Goal: Navigation & Orientation: Find specific page/section

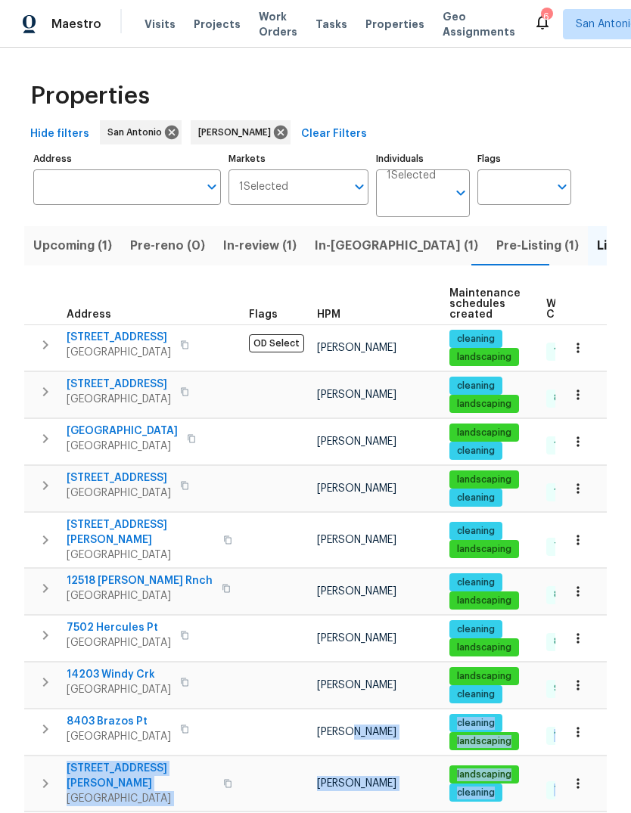
scroll to position [132, 0]
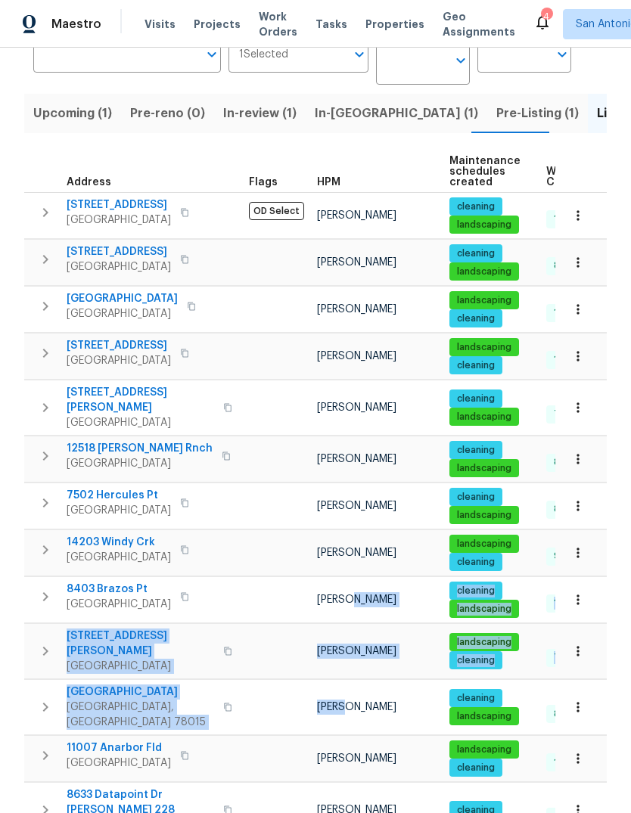
click at [63, 124] on span "Upcoming (1)" at bounding box center [72, 113] width 79 height 21
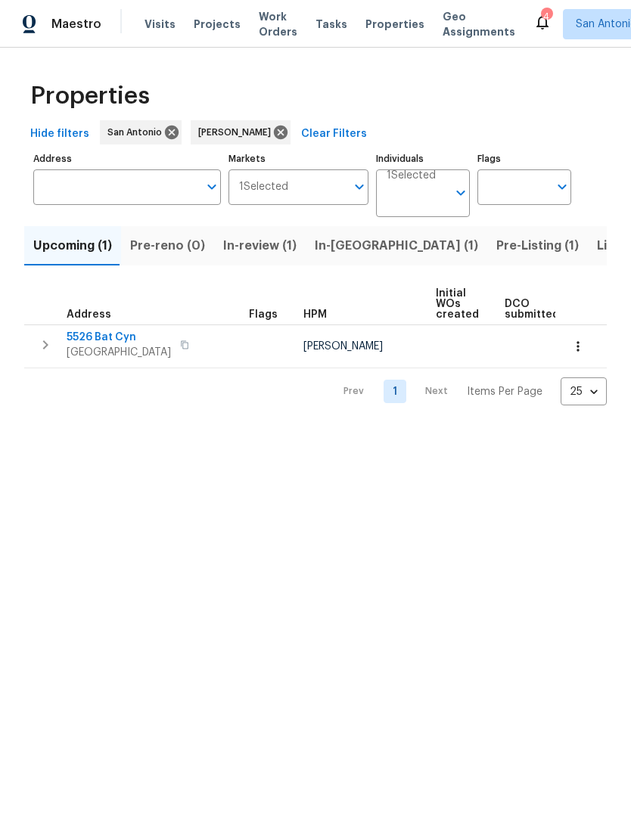
click at [248, 252] on span "In-review (1)" at bounding box center [259, 245] width 73 height 21
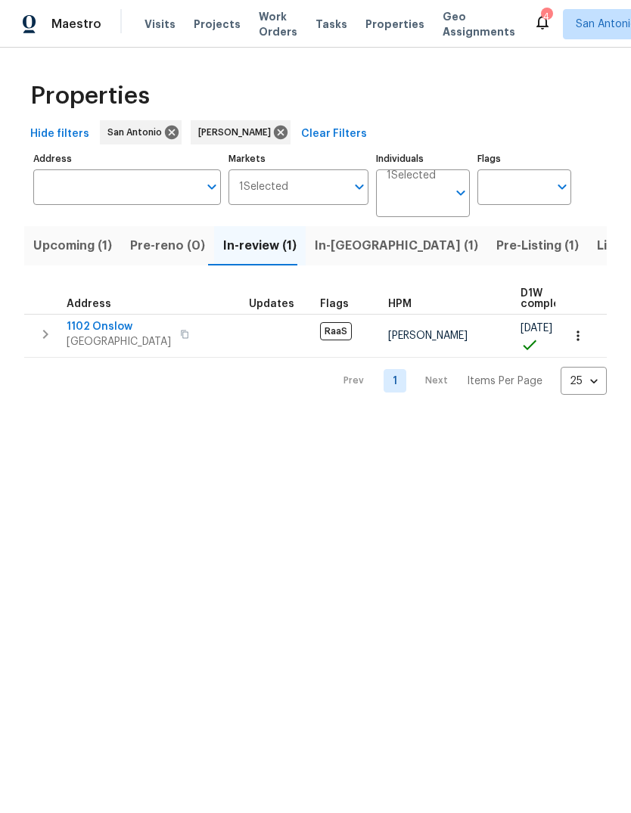
click at [327, 257] on button "In-reno (1)" at bounding box center [396, 245] width 181 height 39
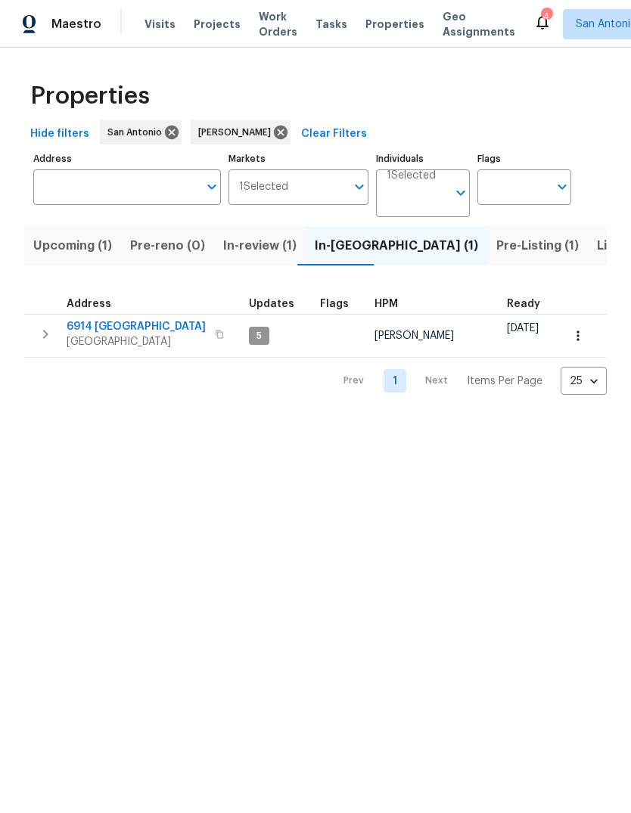
click at [496, 253] on span "Pre-Listing (1)" at bounding box center [537, 245] width 82 height 21
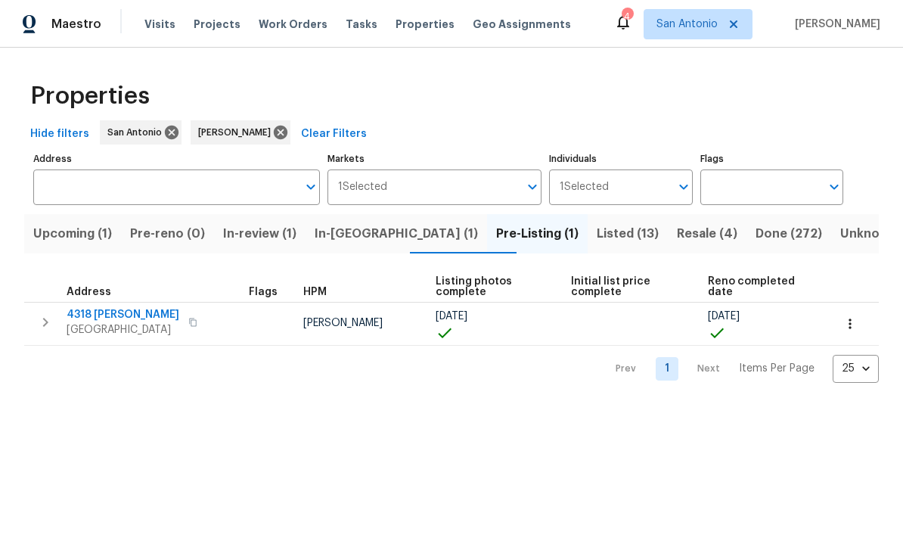
click at [597, 233] on span "Listed (13)" at bounding box center [628, 233] width 62 height 21
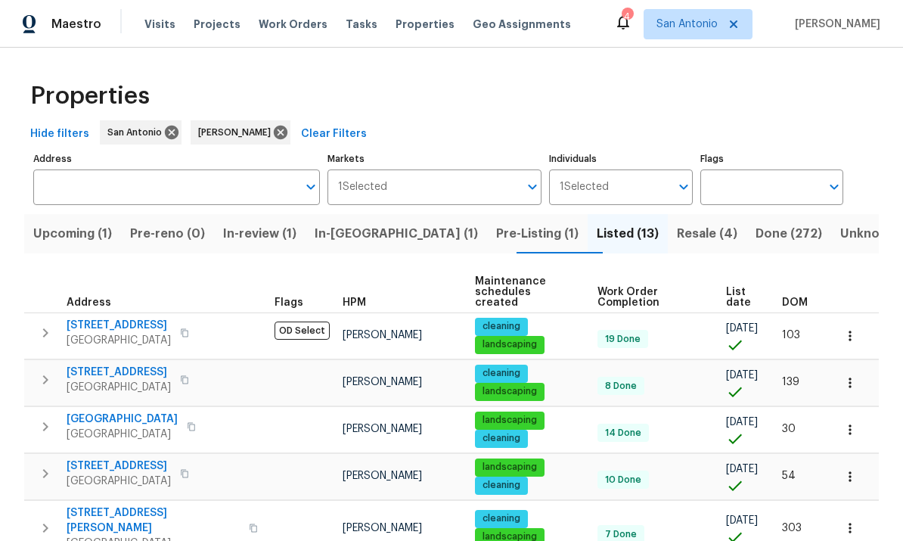
scroll to position [-1, 0]
click at [630, 237] on span "Resale (4)" at bounding box center [707, 233] width 60 height 21
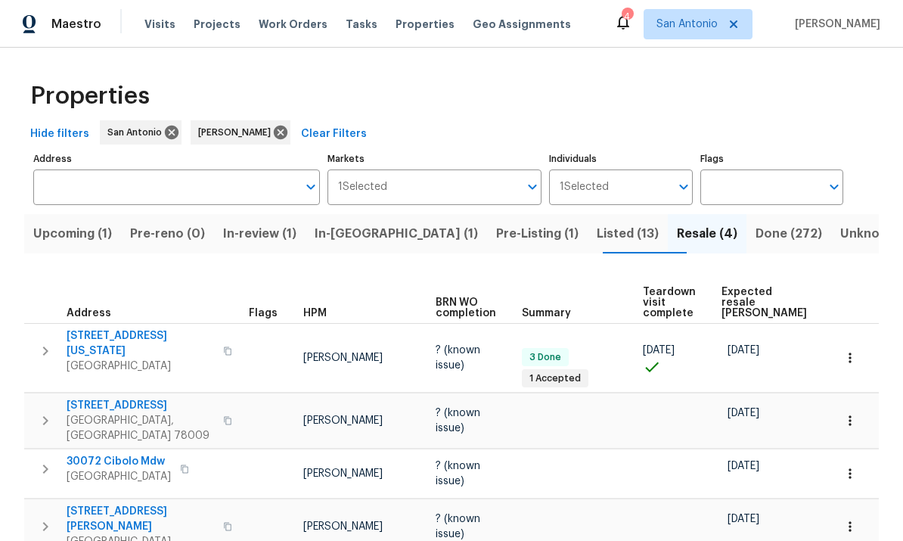
scroll to position [33, 0]
click at [132, 358] on span "San Antonio, TX 78203" at bounding box center [140, 365] width 147 height 15
click at [124, 469] on span "Fair Oaks Ranch, TX 78015" at bounding box center [119, 476] width 104 height 15
click at [141, 504] on span "183 Katherine Way" at bounding box center [140, 519] width 147 height 30
click at [597, 223] on span "Listed (13)" at bounding box center [628, 233] width 62 height 21
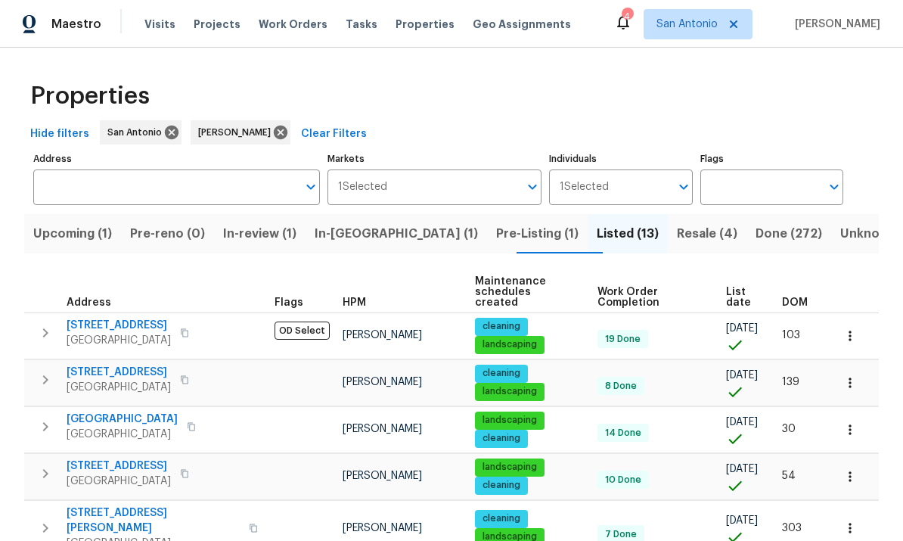
click at [107, 333] on span "San Antonio, TX 78250" at bounding box center [119, 340] width 104 height 15
click at [121, 367] on span "11206 Red Oak Turn" at bounding box center [119, 371] width 104 height 15
click at [118, 413] on span "10206 Canton Fld" at bounding box center [122, 418] width 111 height 15
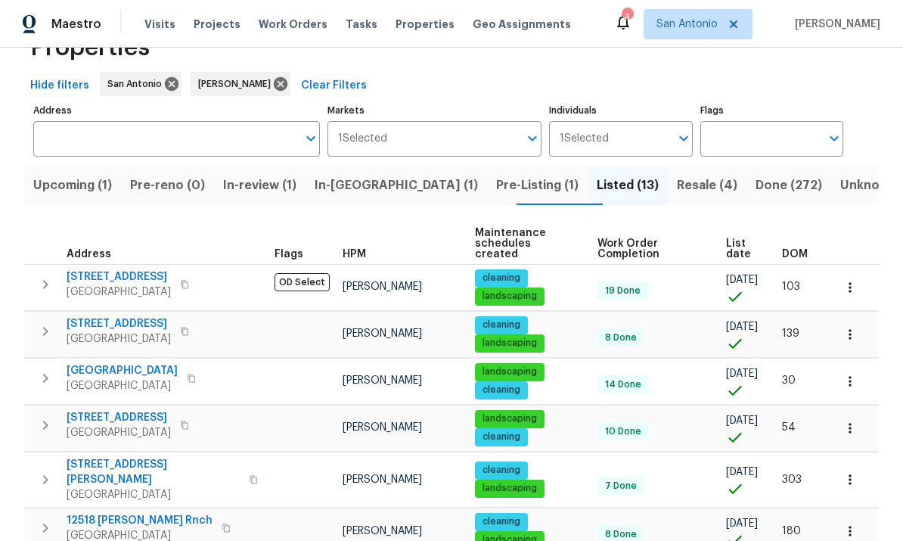
scroll to position [95, 0]
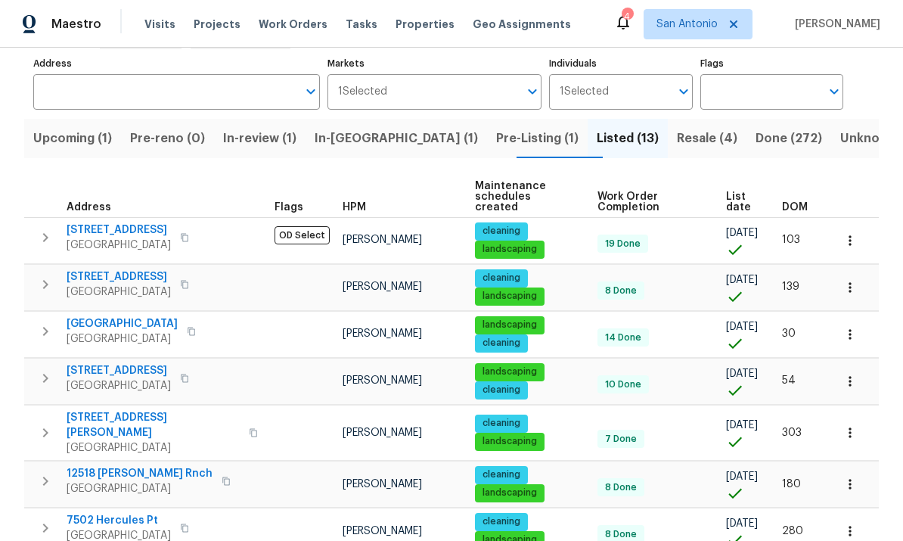
click at [114, 378] on span "San Antonio, TX 78251" at bounding box center [119, 385] width 104 height 15
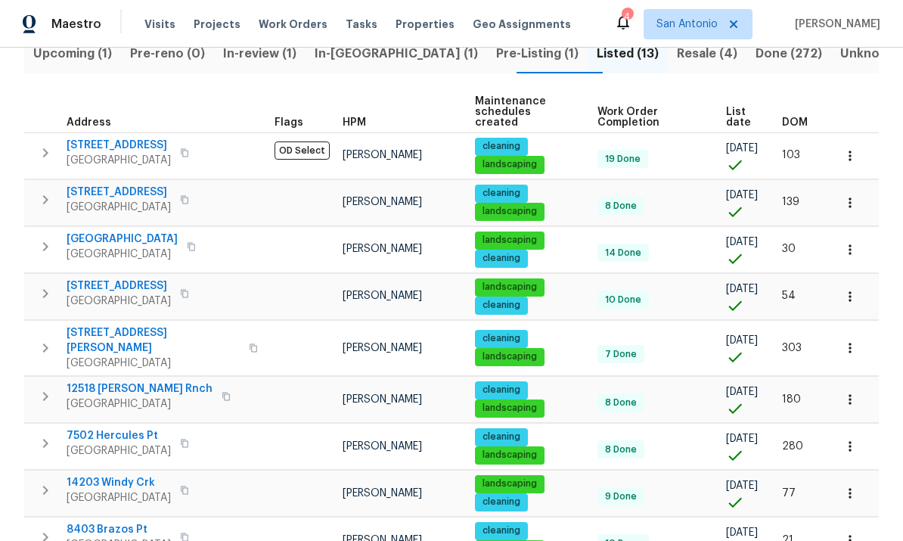
scroll to position [182, 0]
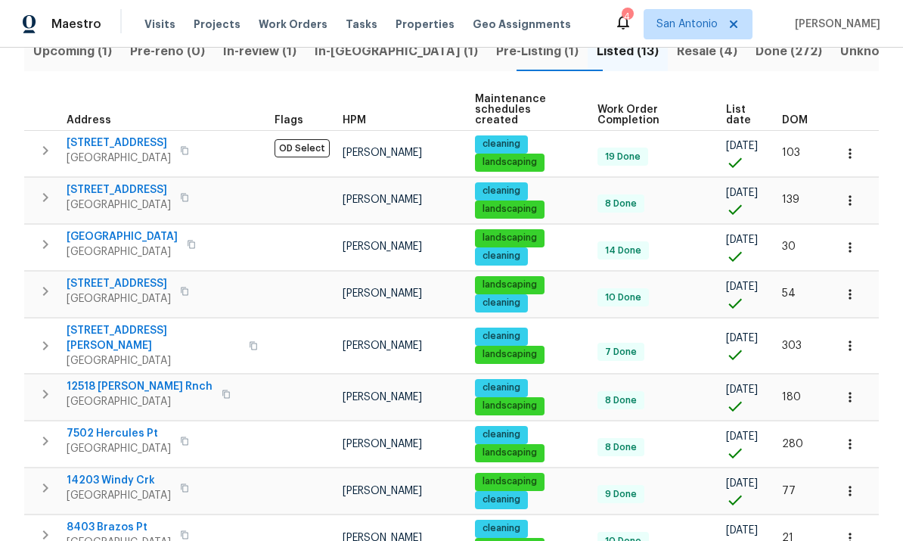
click at [102, 339] on span "3831 Harry Wurzbach Rd Bldg 16" at bounding box center [153, 338] width 173 height 30
click at [130, 394] on span "San Antonio, TX 78245" at bounding box center [140, 401] width 146 height 15
click at [120, 441] on span "San Antonio, TX 78252" at bounding box center [119, 448] width 104 height 15
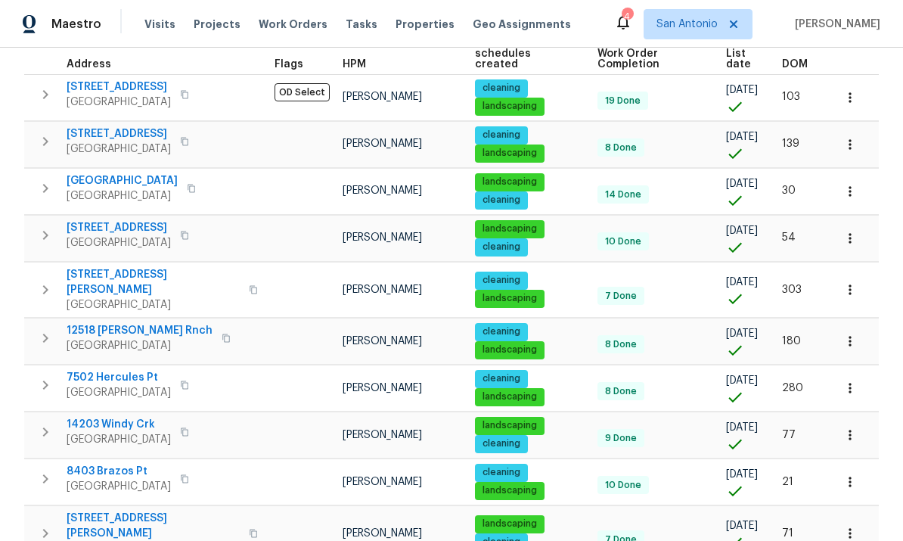
scroll to position [304, 0]
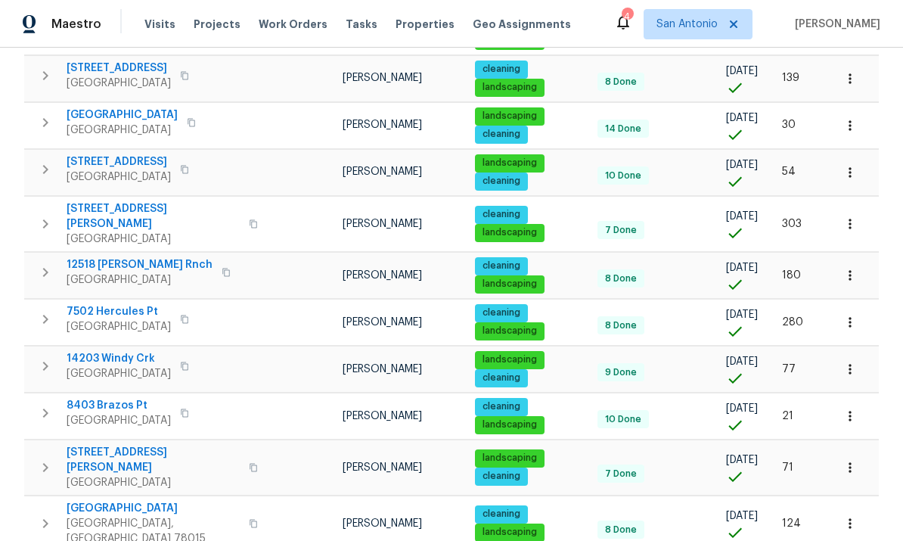
click at [110, 366] on span "Helotes, TX 78023" at bounding box center [119, 373] width 104 height 15
click at [129, 413] on span "San Antonio, TX 78252" at bounding box center [119, 420] width 104 height 15
click at [132, 448] on span "12719 Holly Cedar" at bounding box center [153, 460] width 173 height 30
click at [138, 516] on span "Boerne, TX 78015" at bounding box center [153, 531] width 173 height 30
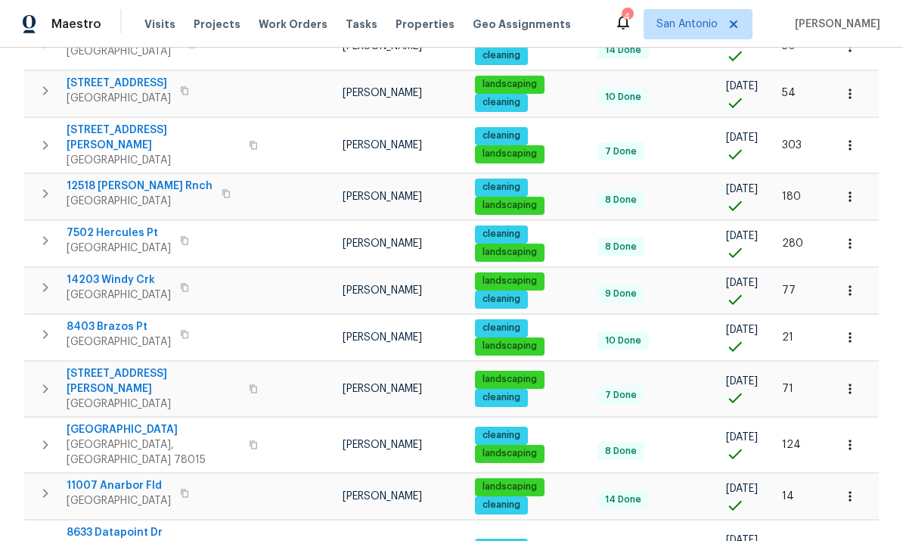
scroll to position [382, 0]
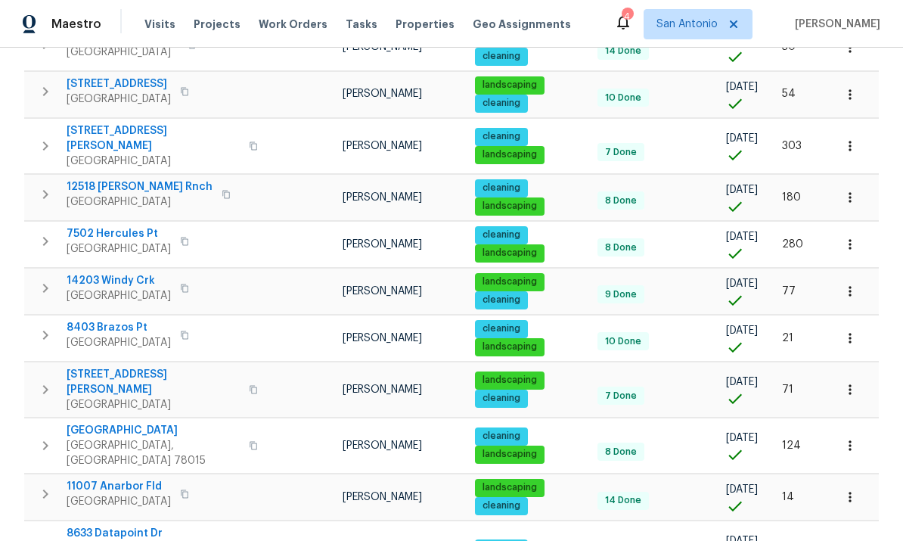
click at [123, 479] on span "11007 Anarbor Fld" at bounding box center [119, 486] width 104 height 15
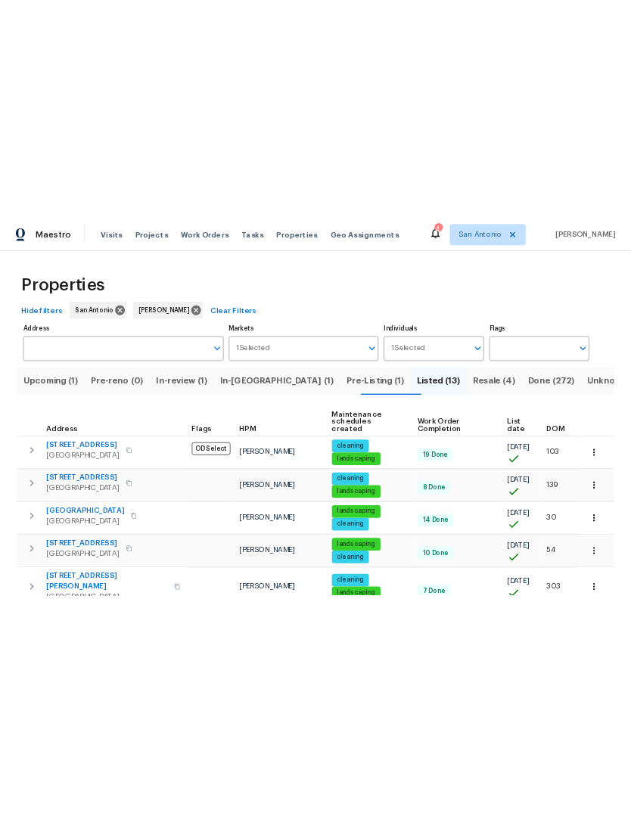
scroll to position [0, 0]
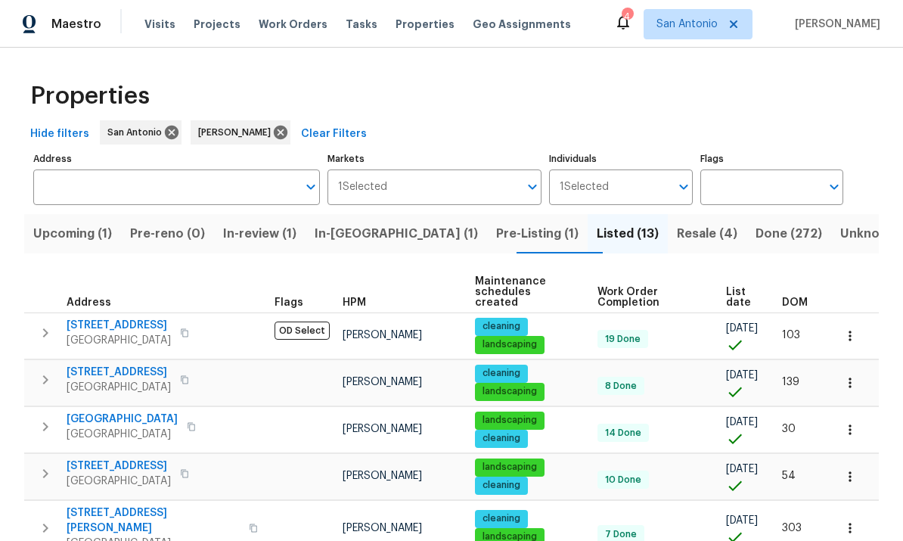
click at [630, 234] on span "Resale (4)" at bounding box center [707, 233] width 60 height 21
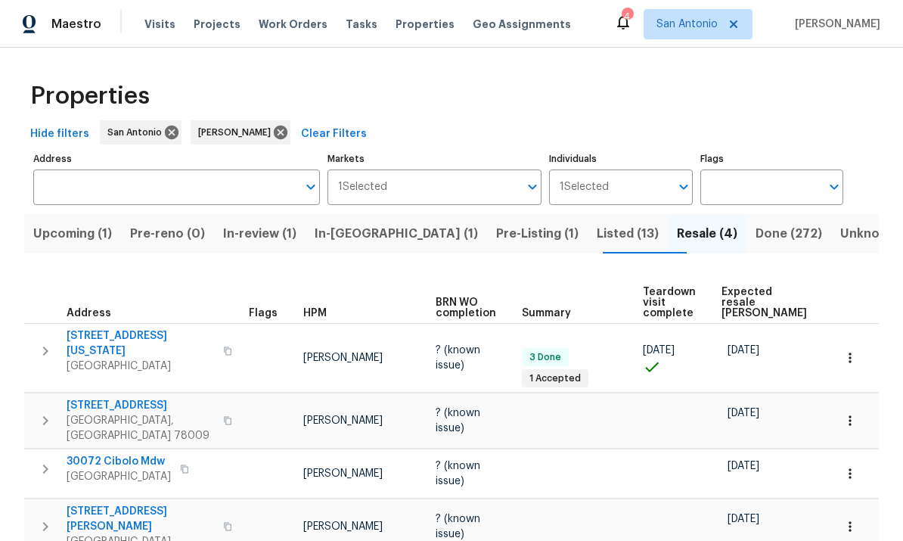
click at [496, 238] on span "Pre-Listing (1)" at bounding box center [537, 233] width 82 height 21
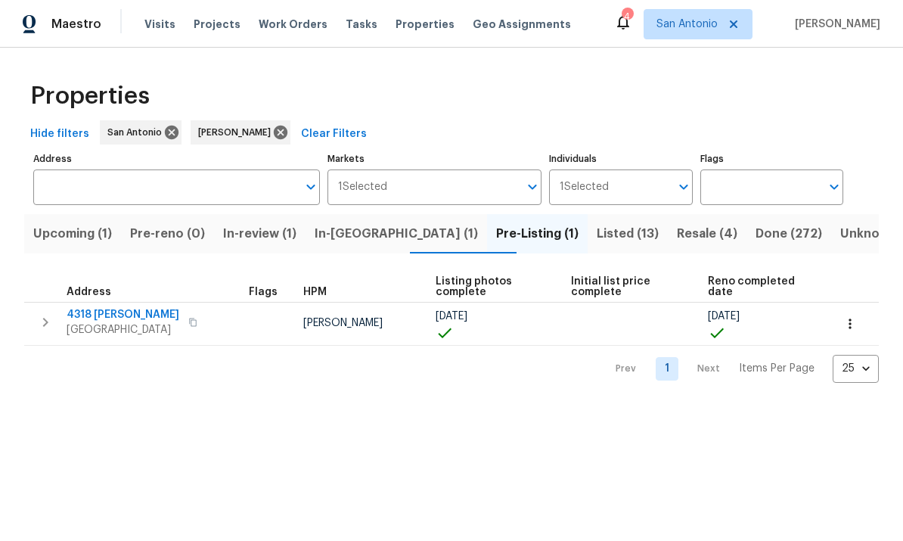
click at [364, 241] on span "In-reno (1)" at bounding box center [396, 233] width 163 height 21
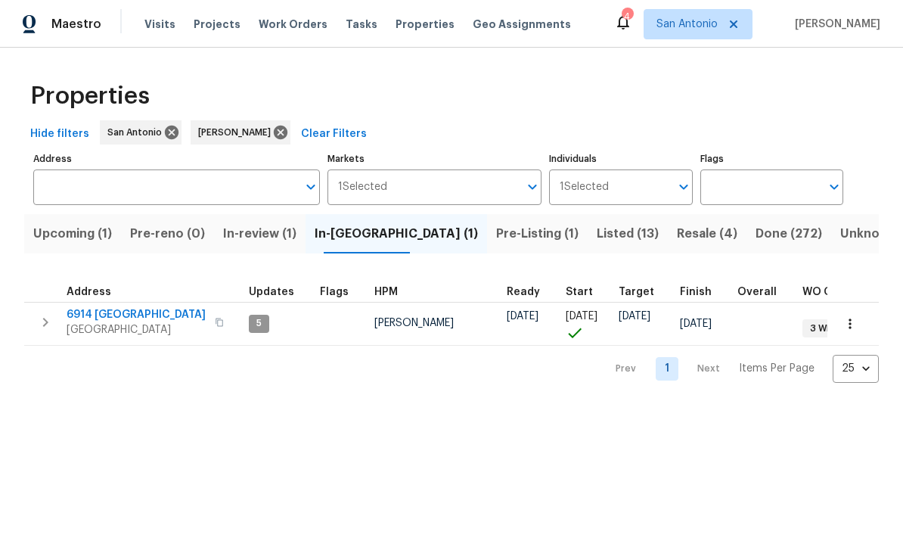
click at [85, 231] on span "Upcoming (1)" at bounding box center [72, 233] width 79 height 21
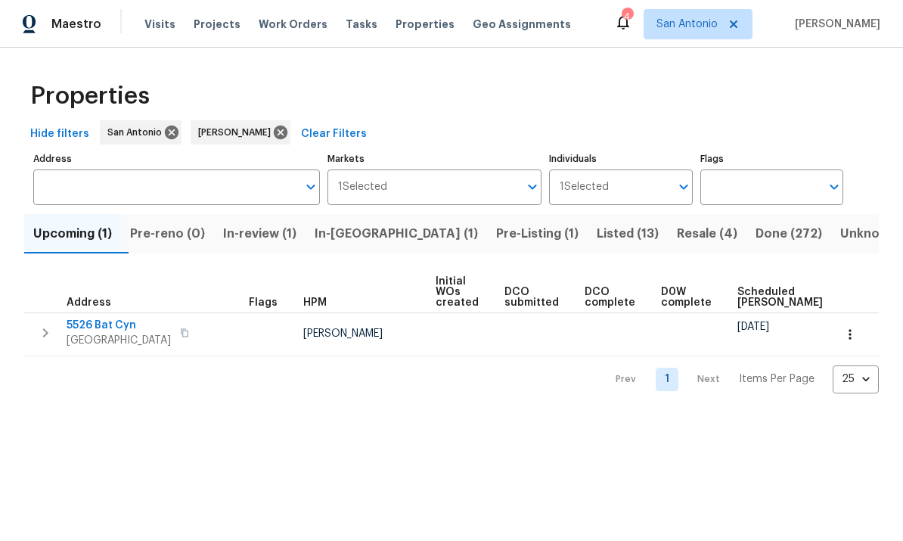
click at [364, 247] on button "In-reno (1)" at bounding box center [396, 233] width 181 height 39
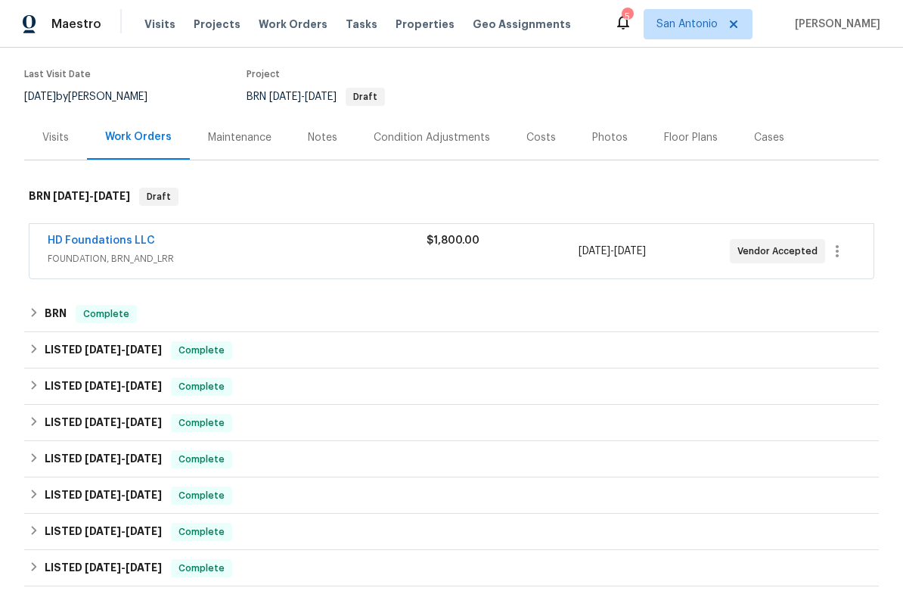
scroll to position [115, 0]
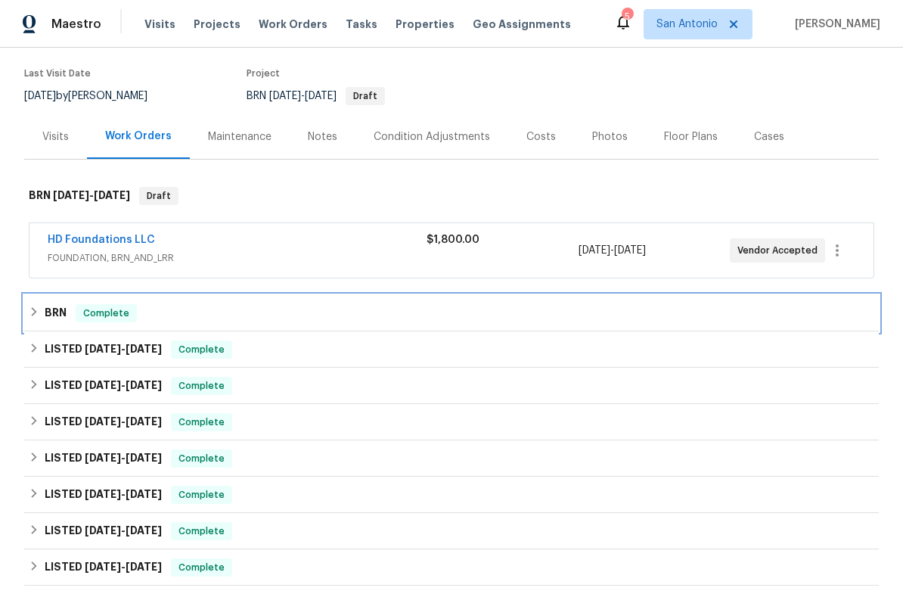
click at [104, 320] on span "Complete" at bounding box center [106, 313] width 58 height 15
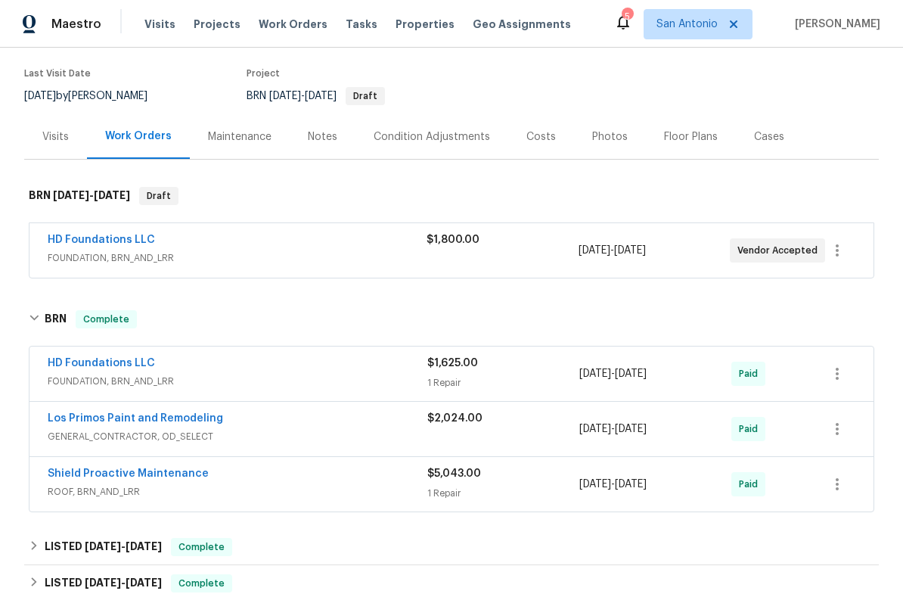
click at [235, 365] on div "HD Foundations LLC" at bounding box center [238, 364] width 380 height 18
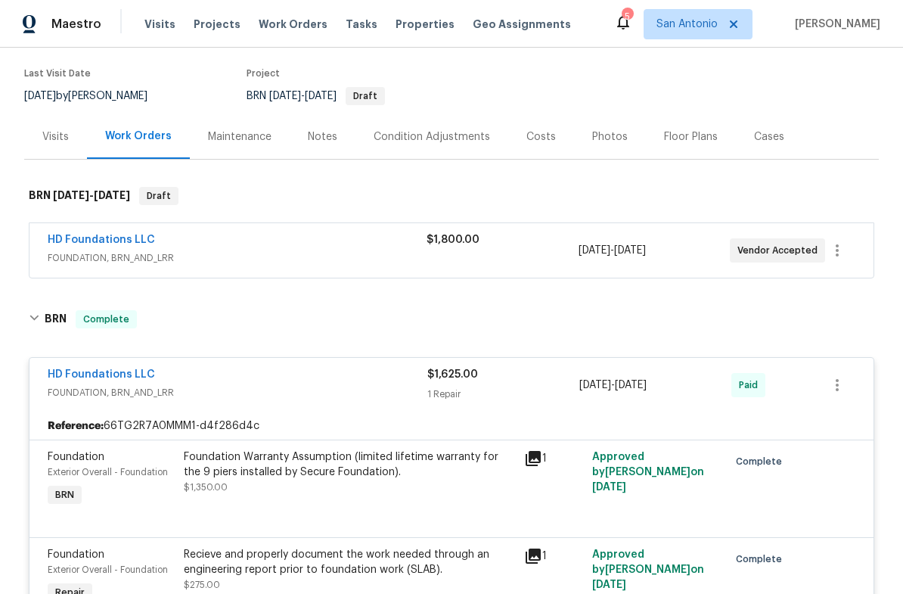
click at [222, 374] on div "HD Foundations LLC" at bounding box center [238, 376] width 380 height 18
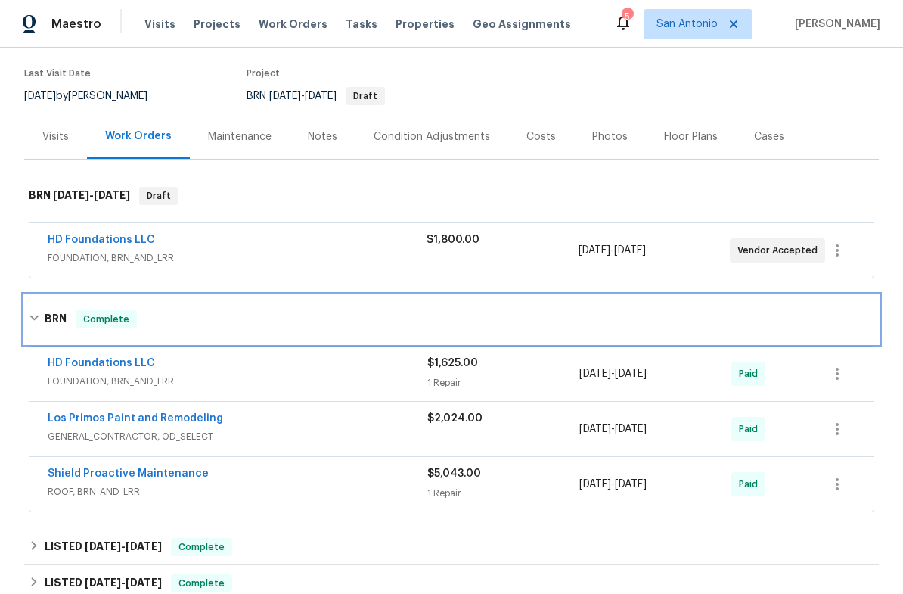
click at [99, 318] on span "Complete" at bounding box center [106, 319] width 58 height 15
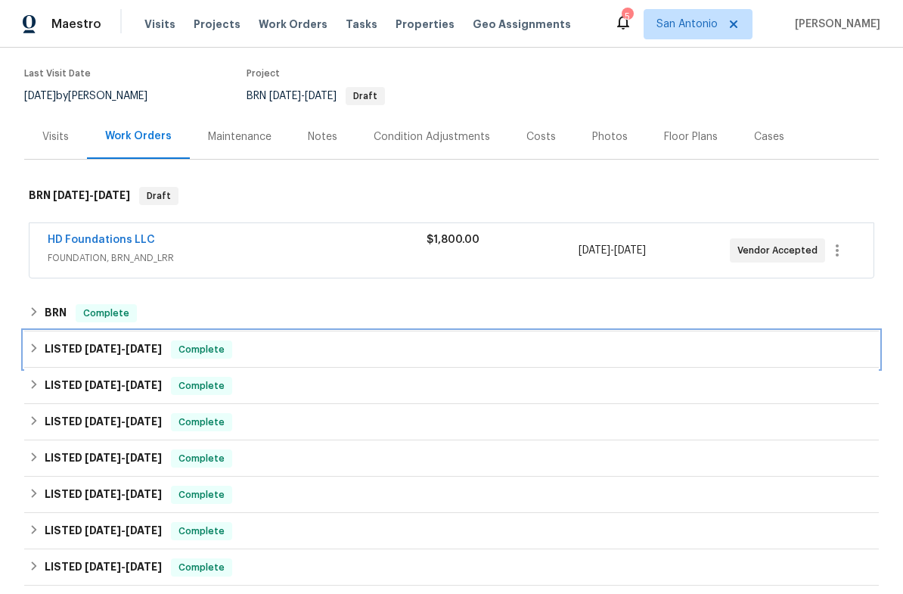
click at [219, 356] on span "Complete" at bounding box center [201, 349] width 58 height 15
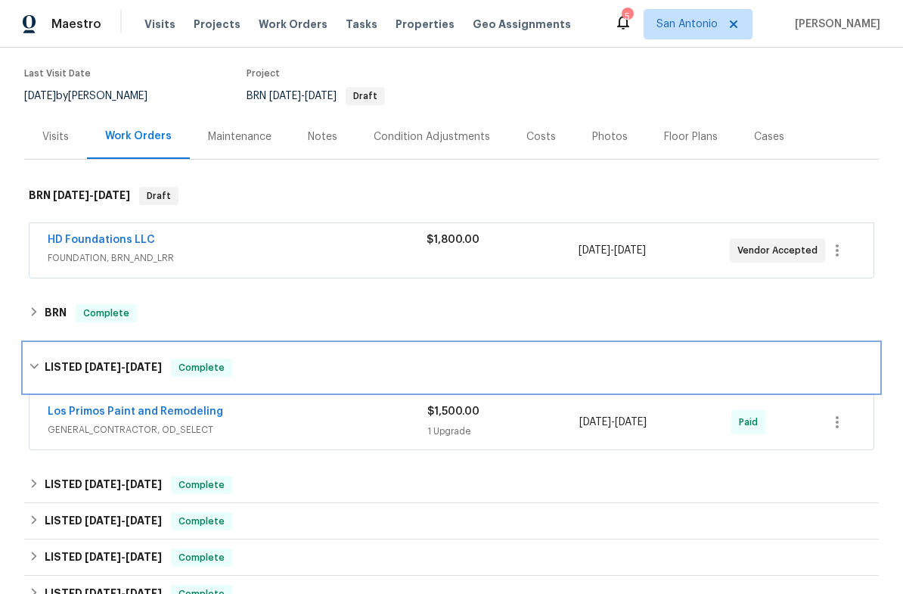
click at [210, 367] on span "Complete" at bounding box center [201, 367] width 58 height 15
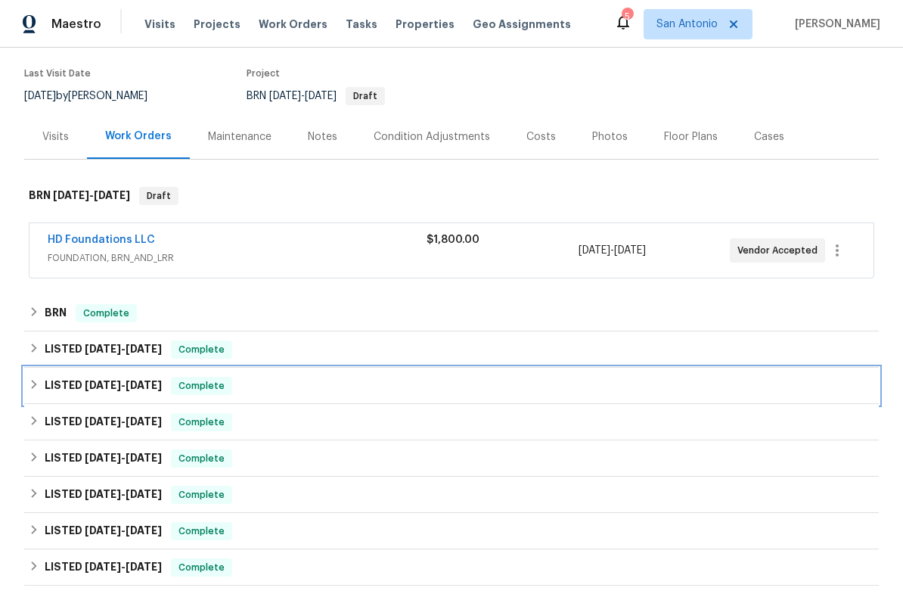
click at [197, 399] on div "LISTED 5/1/25 - 5/5/25 Complete" at bounding box center [451, 386] width 855 height 36
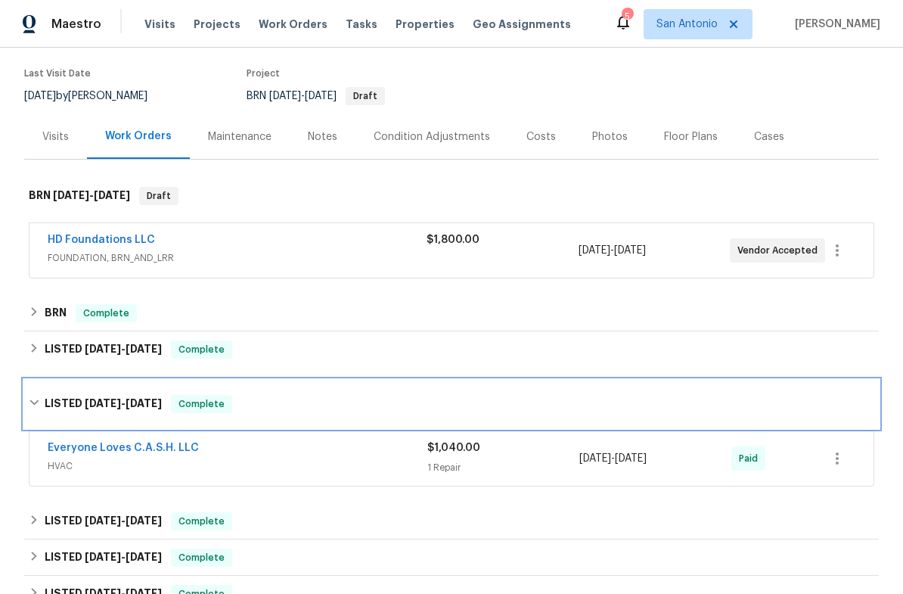
click at [195, 397] on span "Complete" at bounding box center [201, 403] width 58 height 15
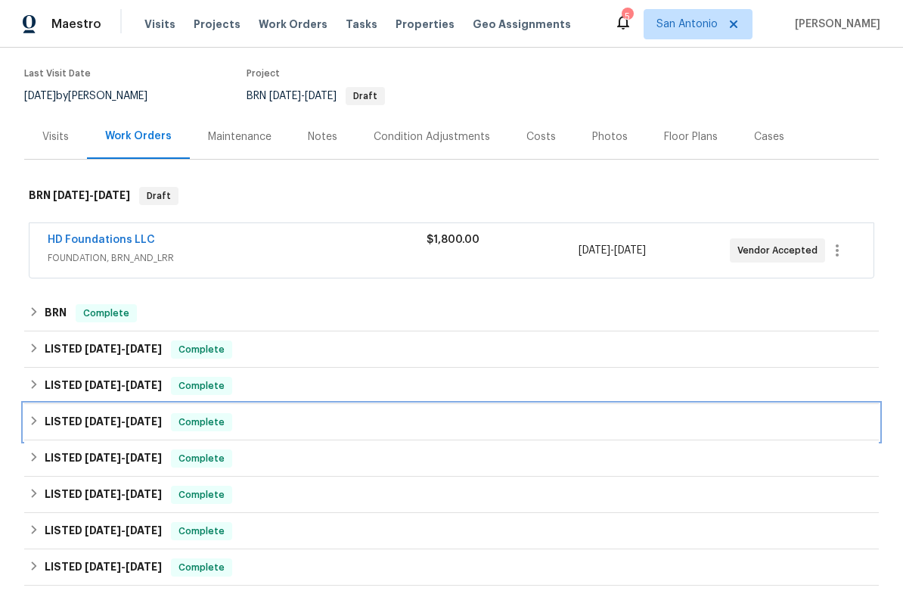
click at [207, 416] on span "Complete" at bounding box center [201, 421] width 58 height 15
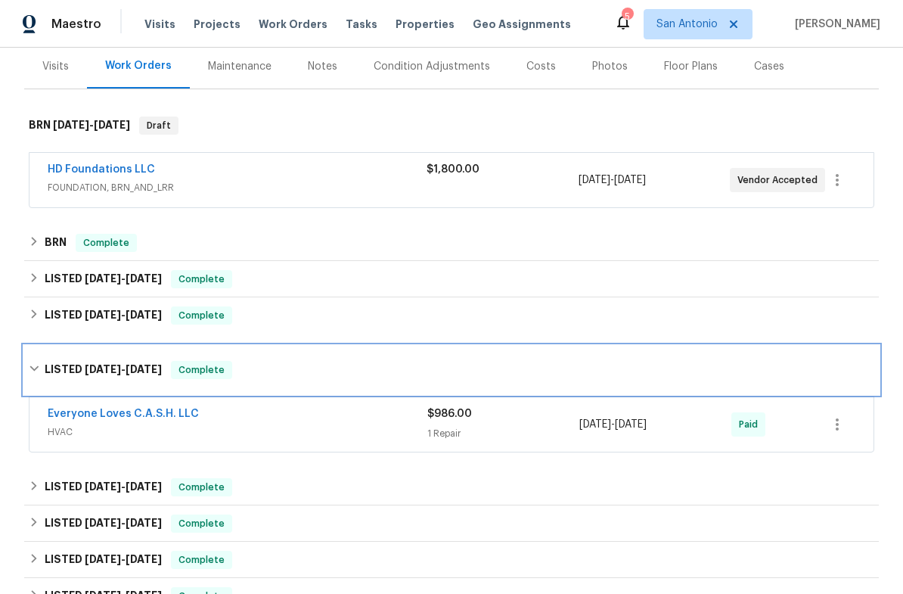
scroll to position [199, 0]
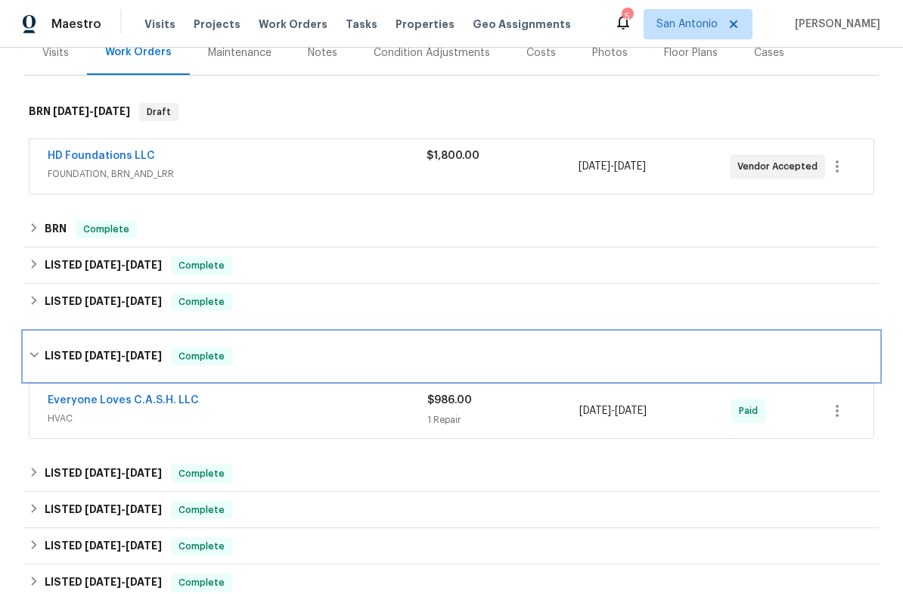
click at [196, 358] on span "Complete" at bounding box center [201, 356] width 58 height 15
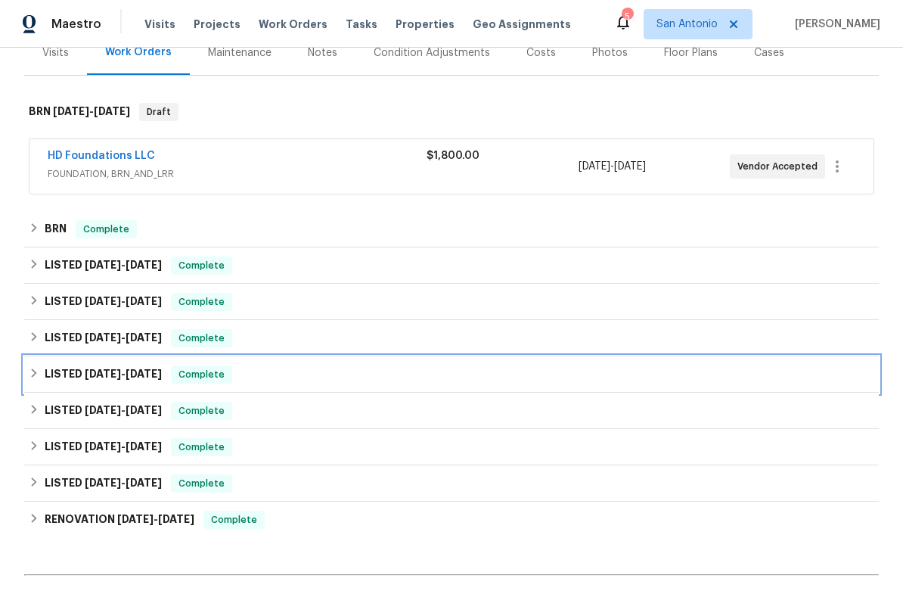
click at [206, 382] on div "Complete" at bounding box center [201, 374] width 61 height 18
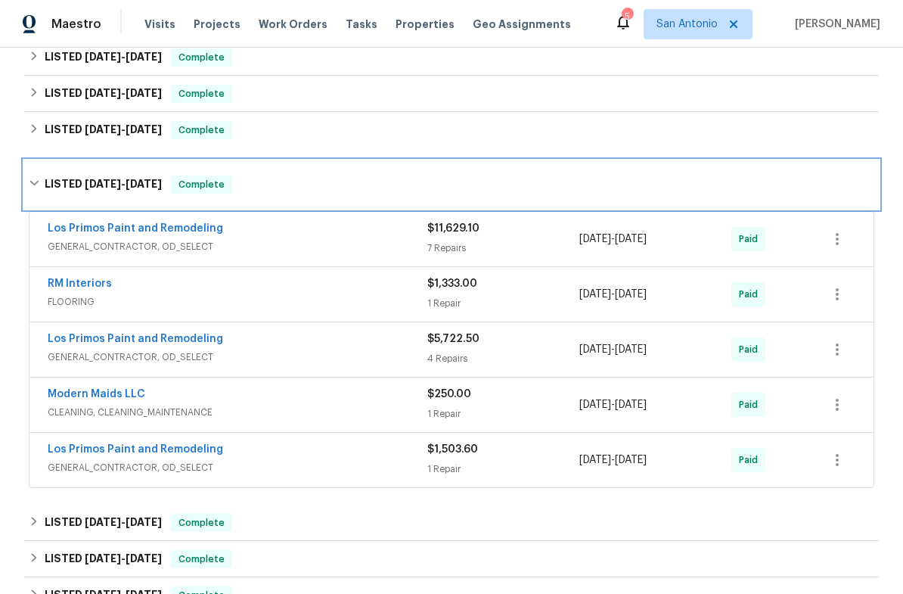
scroll to position [418, 0]
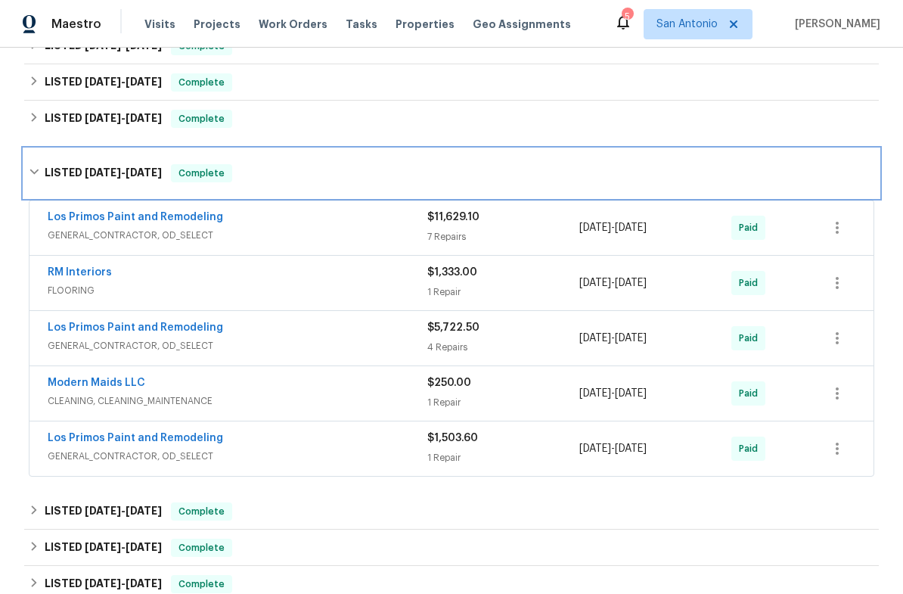
click at [203, 166] on span "Complete" at bounding box center [201, 173] width 58 height 15
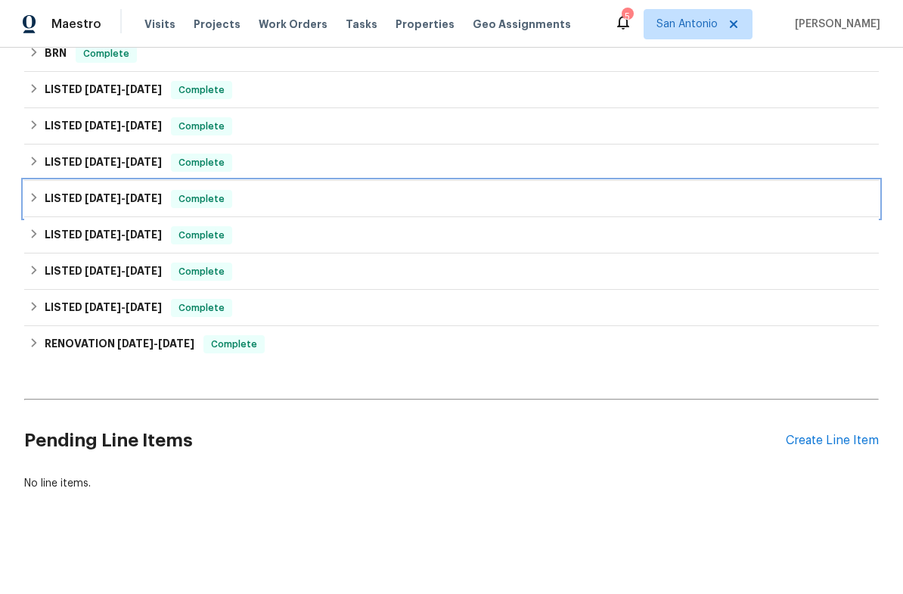
scroll to position [337, 0]
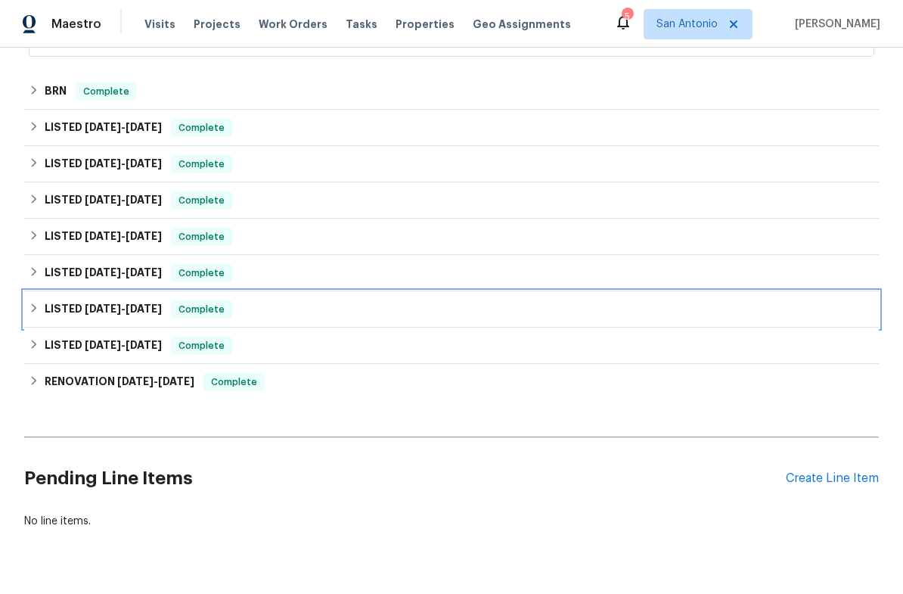
click at [212, 305] on span "Complete" at bounding box center [201, 309] width 58 height 15
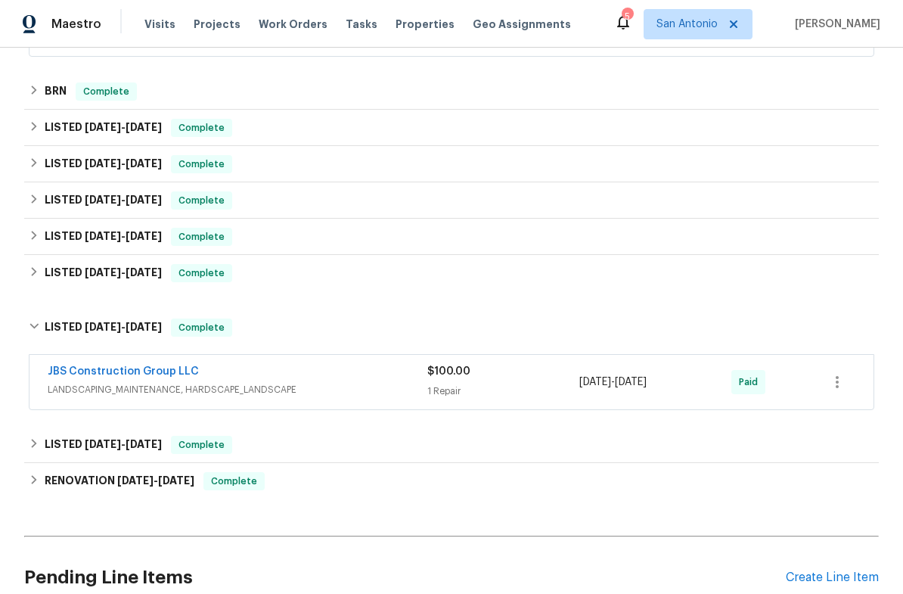
click at [223, 364] on div "JBS Construction Group LLC" at bounding box center [238, 373] width 380 height 18
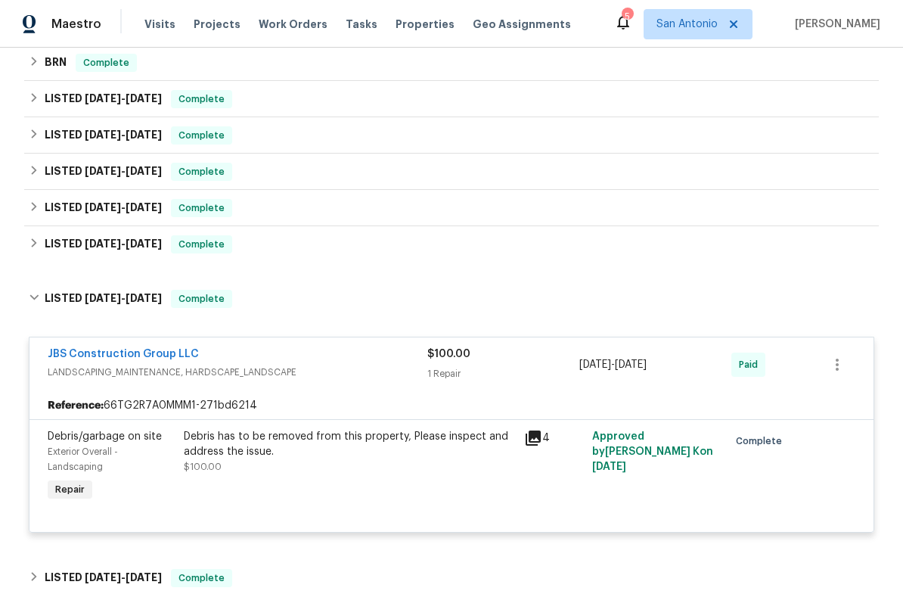
scroll to position [379, 0]
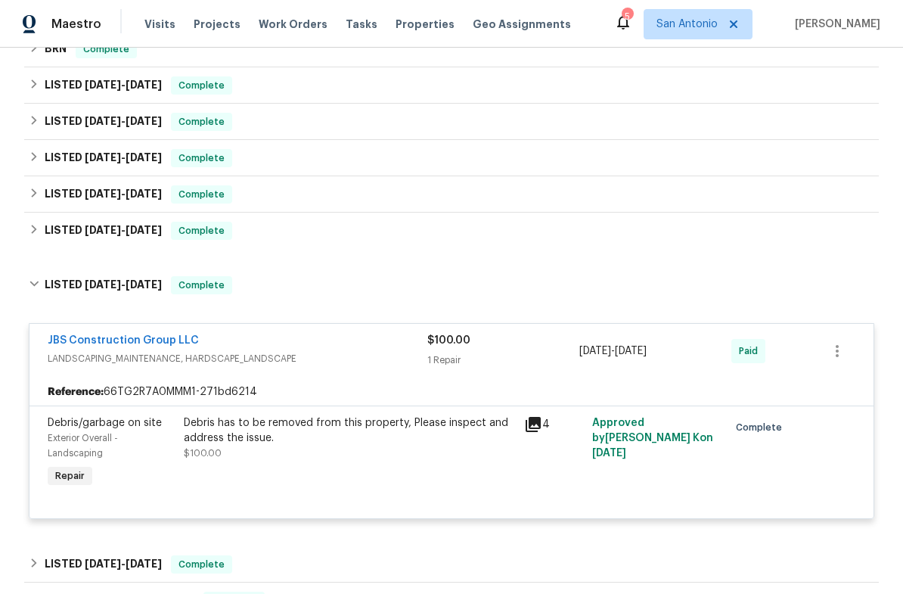
click at [161, 339] on link "JBS Construction Group LLC" at bounding box center [123, 340] width 151 height 11
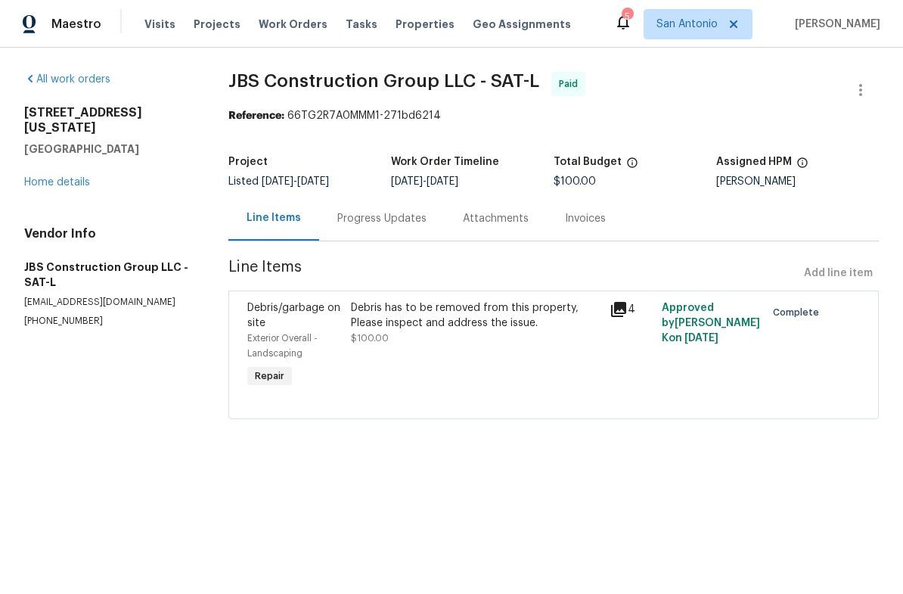
click at [74, 177] on link "Home details" at bounding box center [57, 182] width 66 height 11
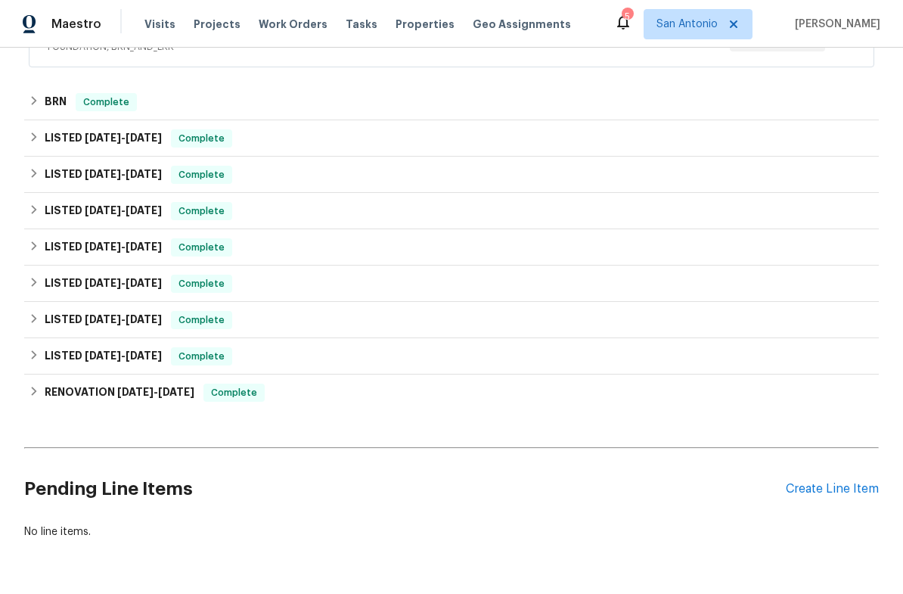
scroll to position [335, 0]
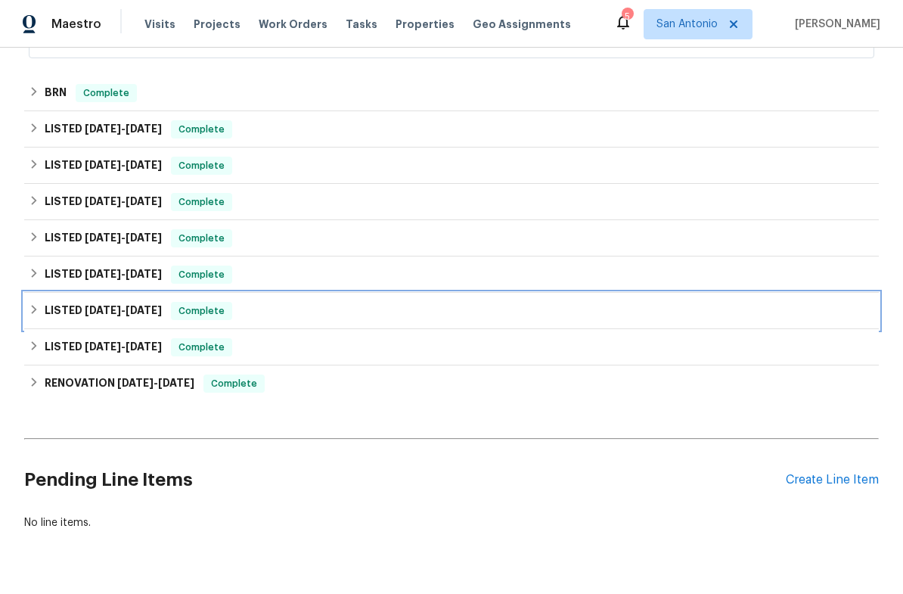
click at [219, 312] on span "Complete" at bounding box center [201, 310] width 58 height 15
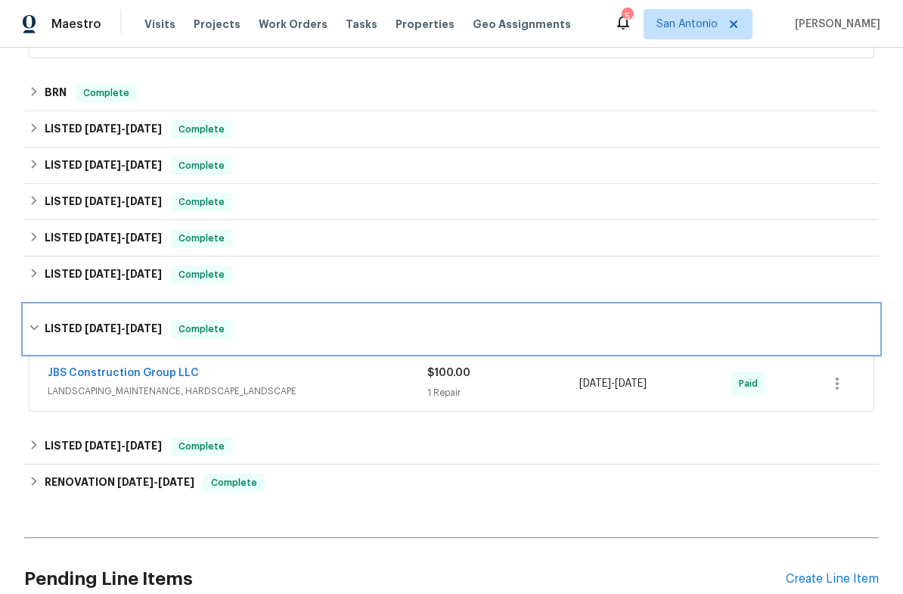
click at [211, 325] on span "Complete" at bounding box center [201, 328] width 58 height 15
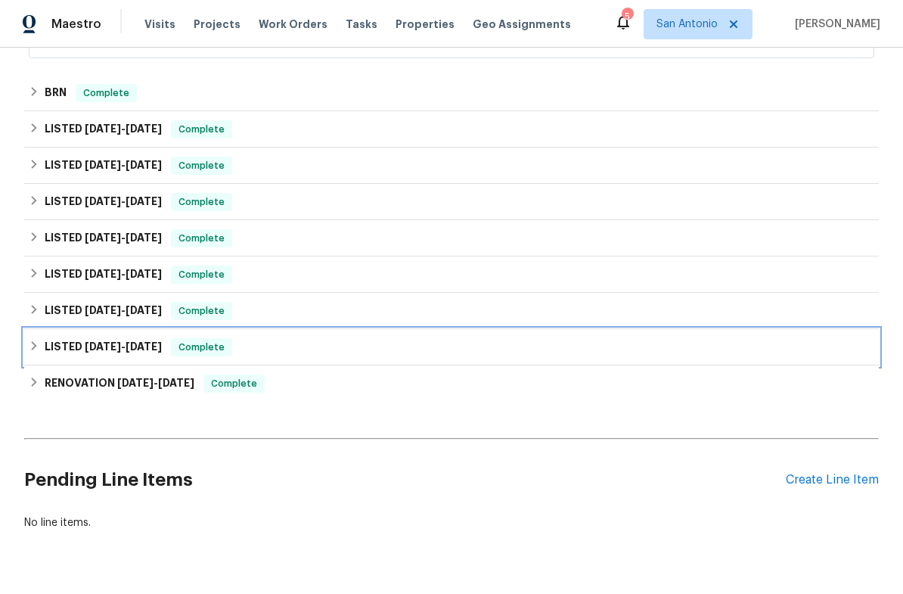
click at [223, 353] on span "Complete" at bounding box center [201, 347] width 58 height 15
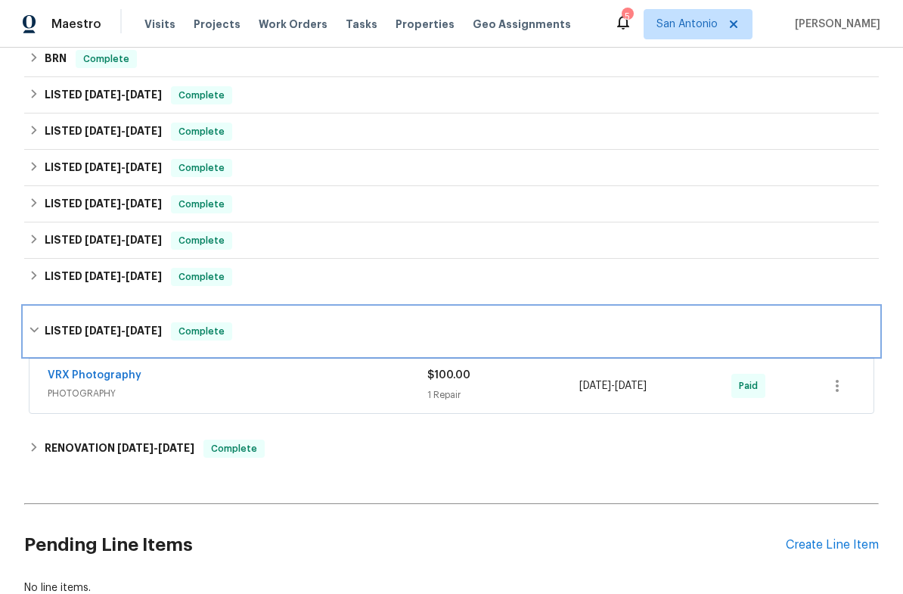
click at [206, 338] on span "Complete" at bounding box center [201, 331] width 58 height 15
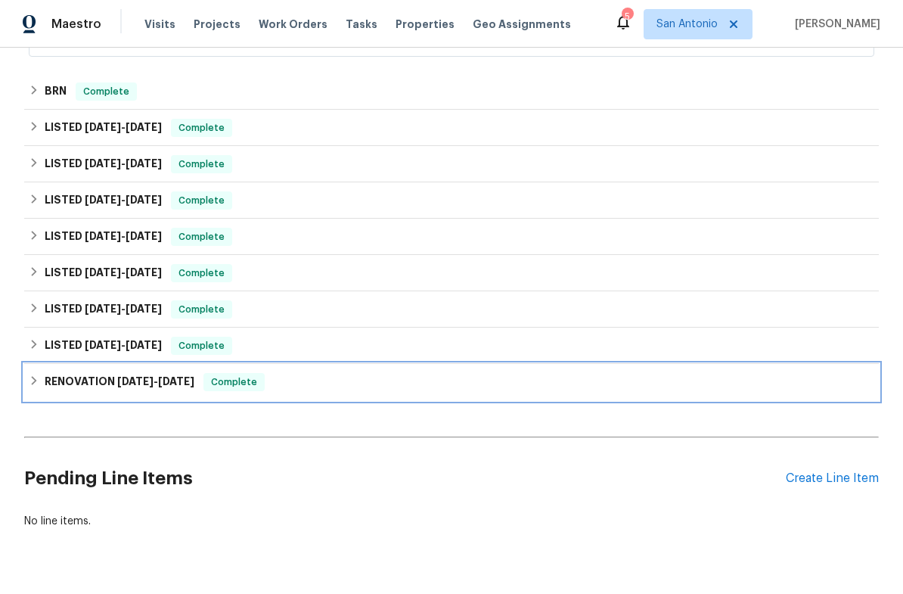
click at [241, 387] on span "Complete" at bounding box center [234, 381] width 58 height 15
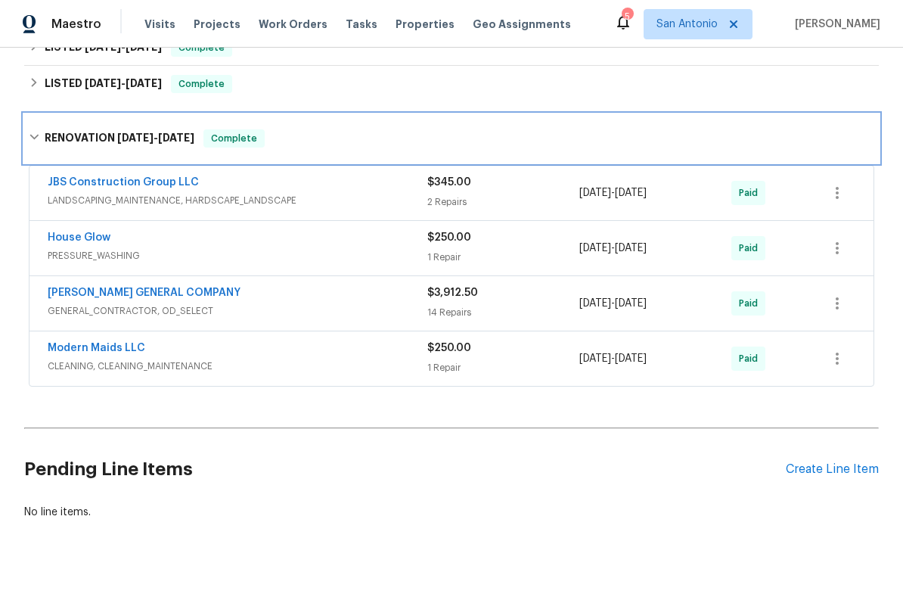
scroll to position [594, 0]
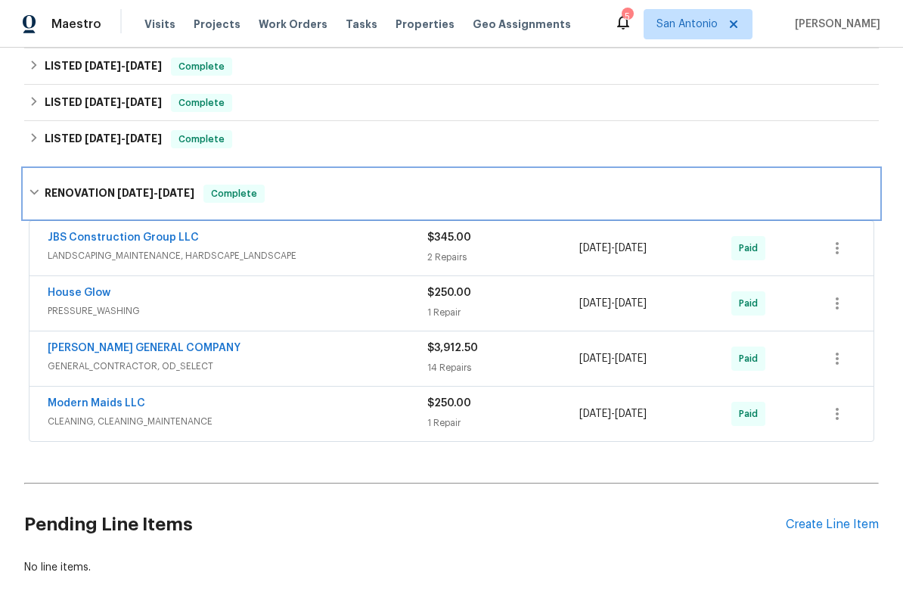
click at [233, 197] on span "Complete" at bounding box center [234, 193] width 58 height 15
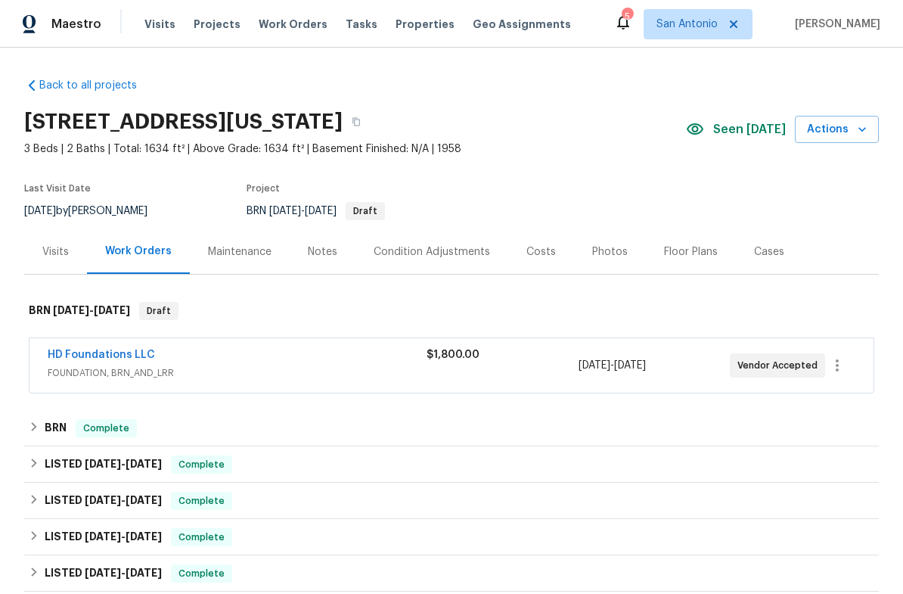
scroll to position [0, 0]
click at [67, 88] on link "Back to all projects" at bounding box center [96, 85] width 145 height 15
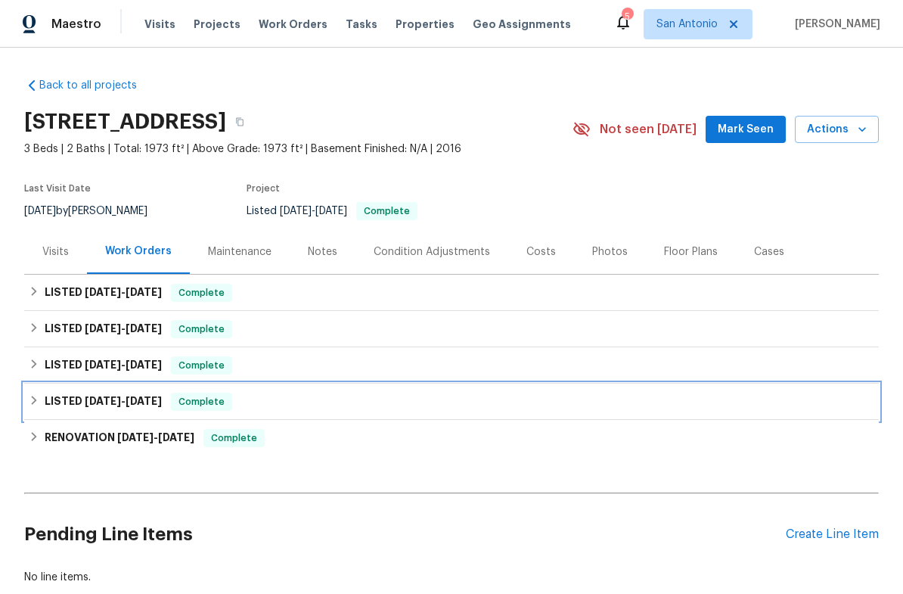
click at [194, 402] on span "Complete" at bounding box center [201, 401] width 58 height 15
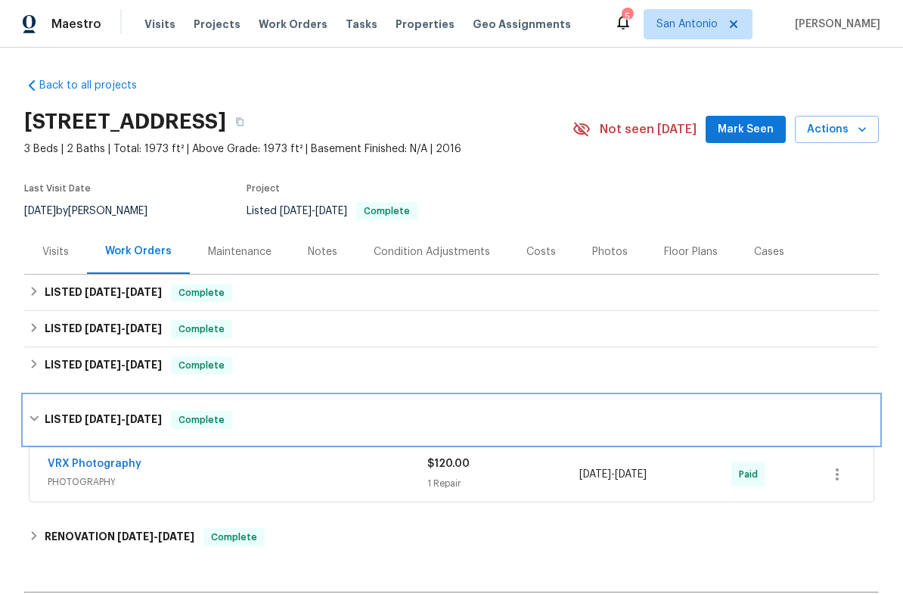
click at [202, 418] on span "Complete" at bounding box center [201, 419] width 58 height 15
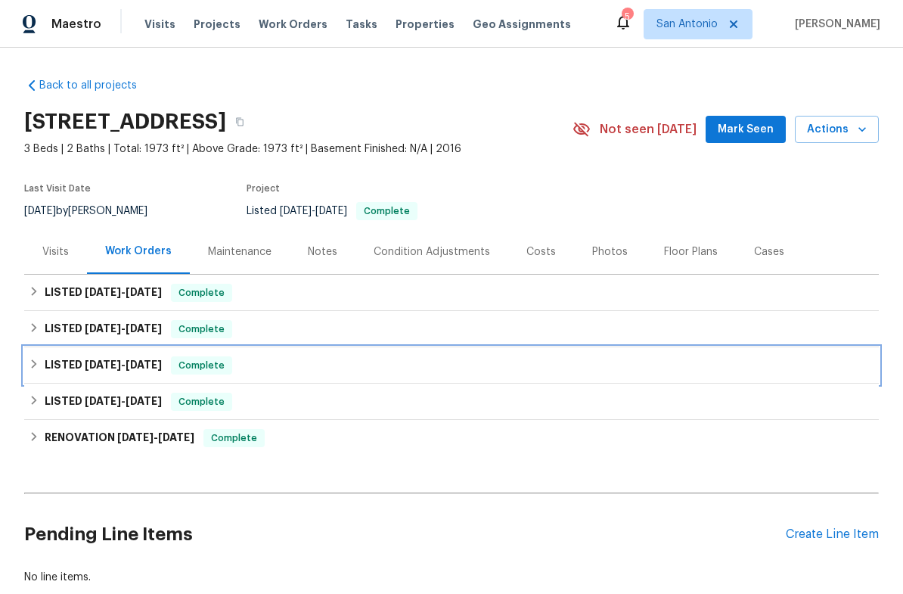
click at [209, 372] on span "Complete" at bounding box center [201, 365] width 58 height 15
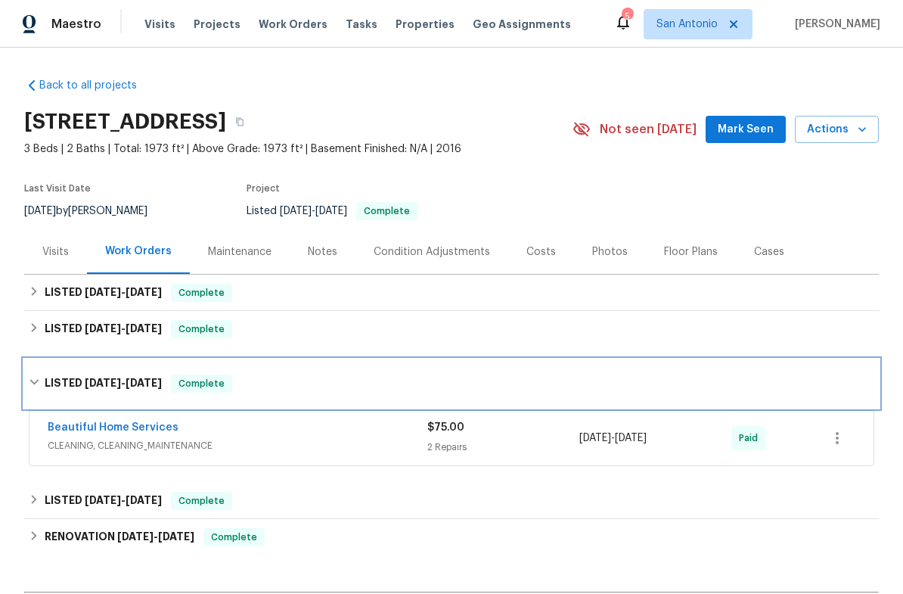
click at [206, 387] on span "Complete" at bounding box center [201, 383] width 58 height 15
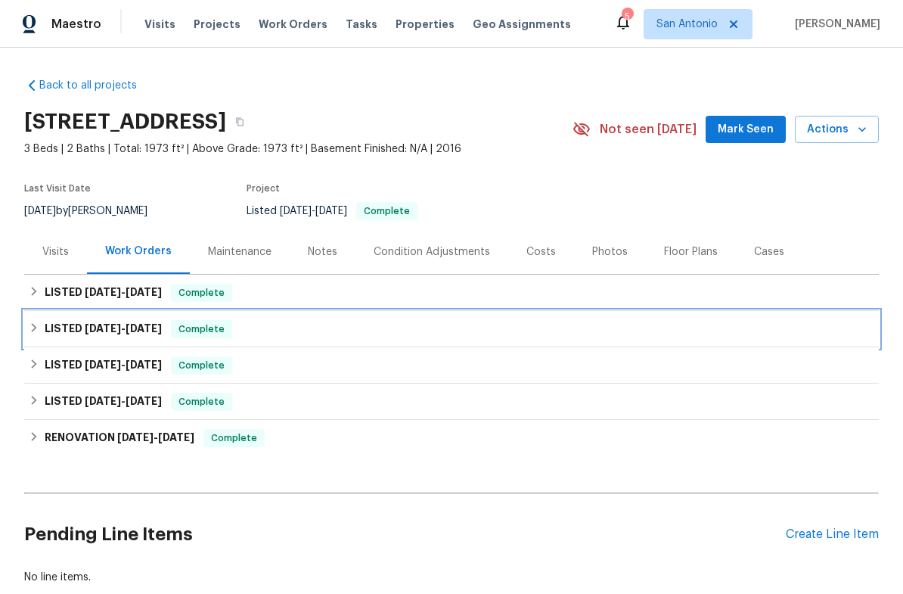
click at [188, 335] on span "Complete" at bounding box center [201, 328] width 58 height 15
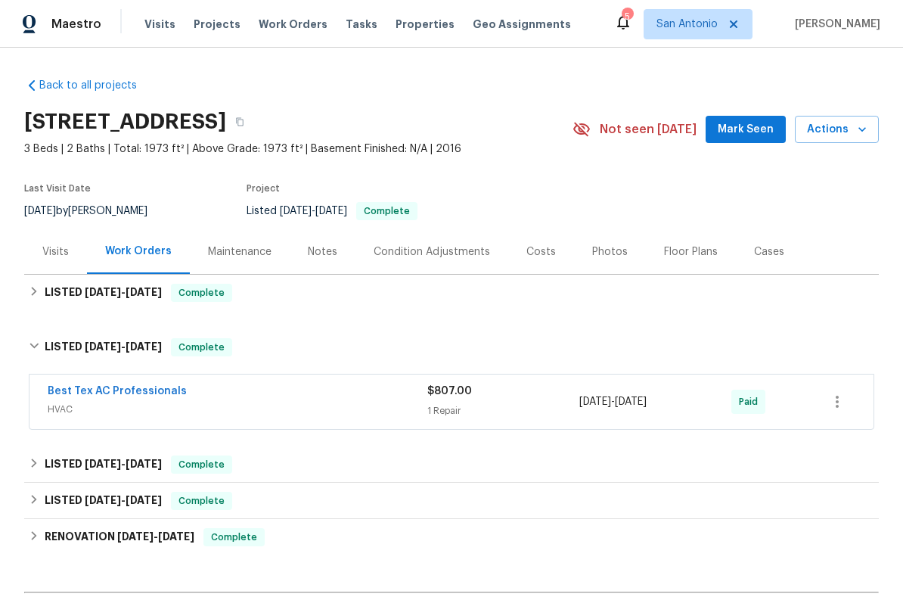
click at [265, 399] on div "Best Tex AC Professionals" at bounding box center [238, 392] width 380 height 18
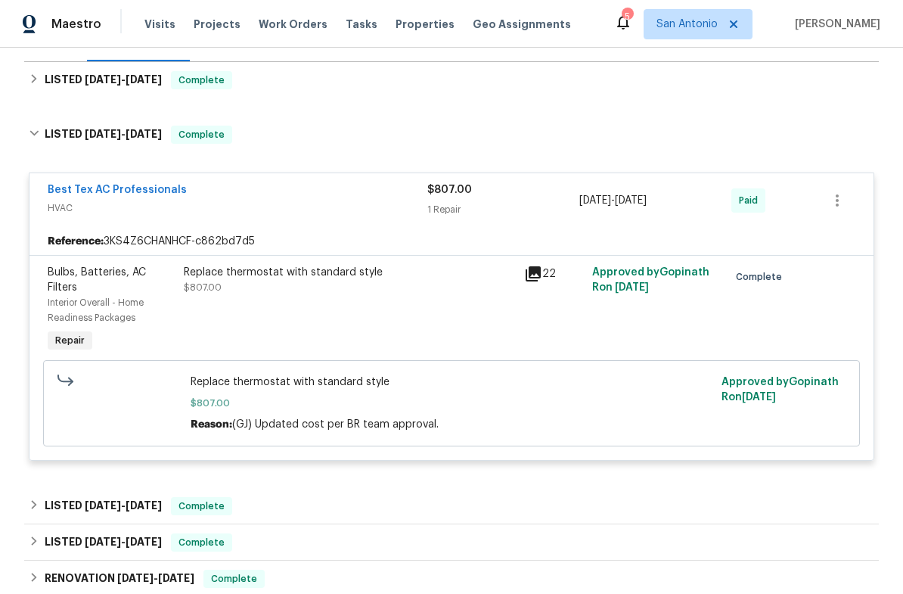
scroll to position [208, 0]
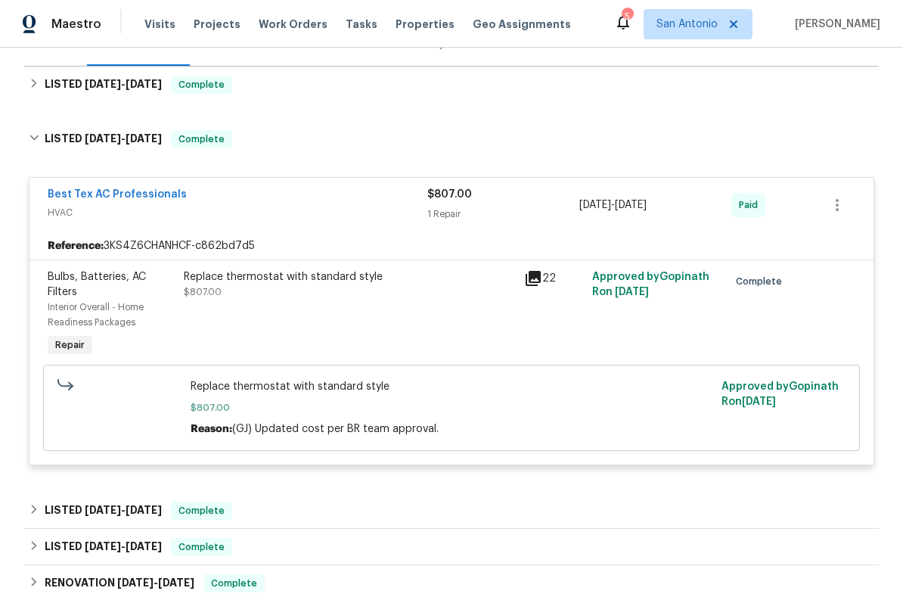
click at [112, 195] on link "Best Tex AC Professionals" at bounding box center [117, 194] width 139 height 11
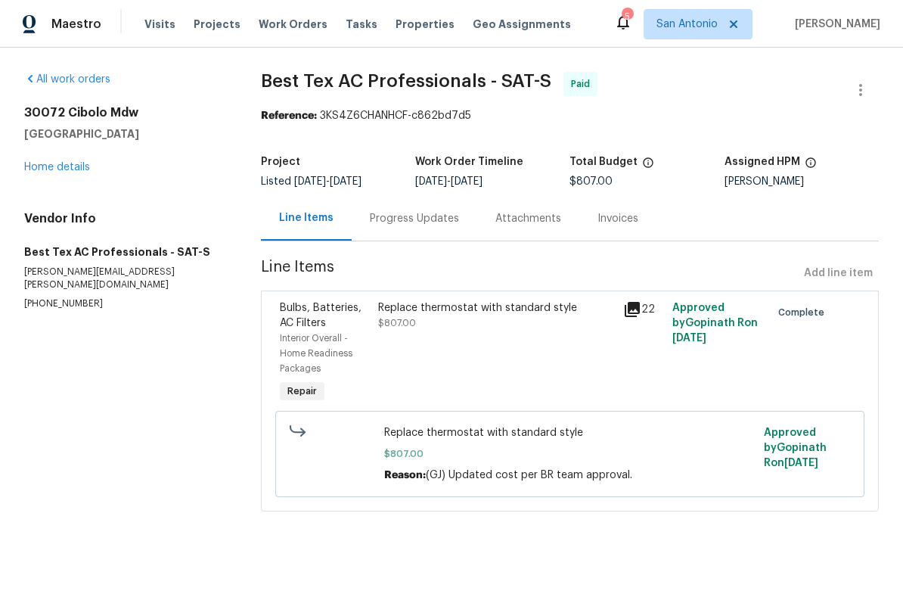
click at [400, 222] on div "Progress Updates" at bounding box center [414, 218] width 89 height 15
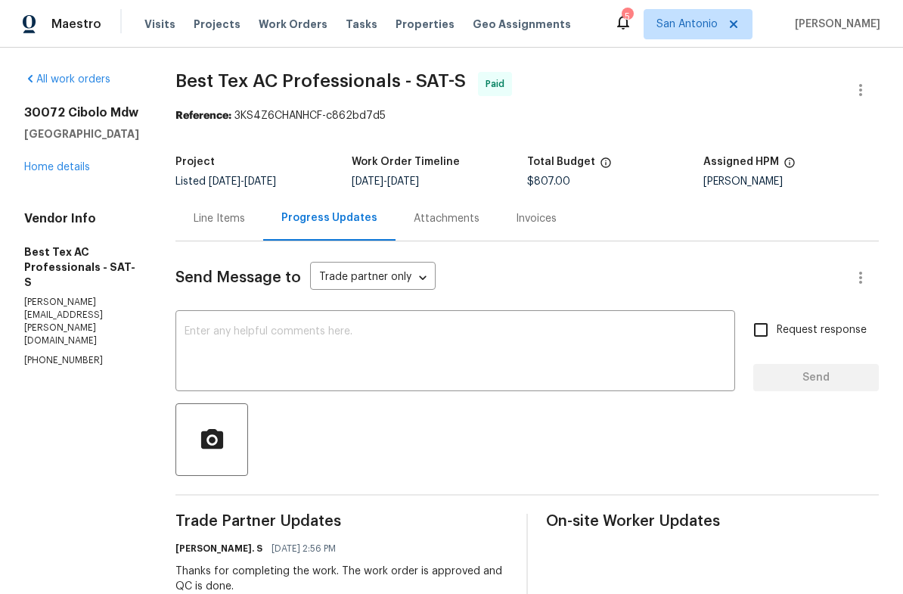
click at [48, 169] on link "Home details" at bounding box center [57, 167] width 66 height 11
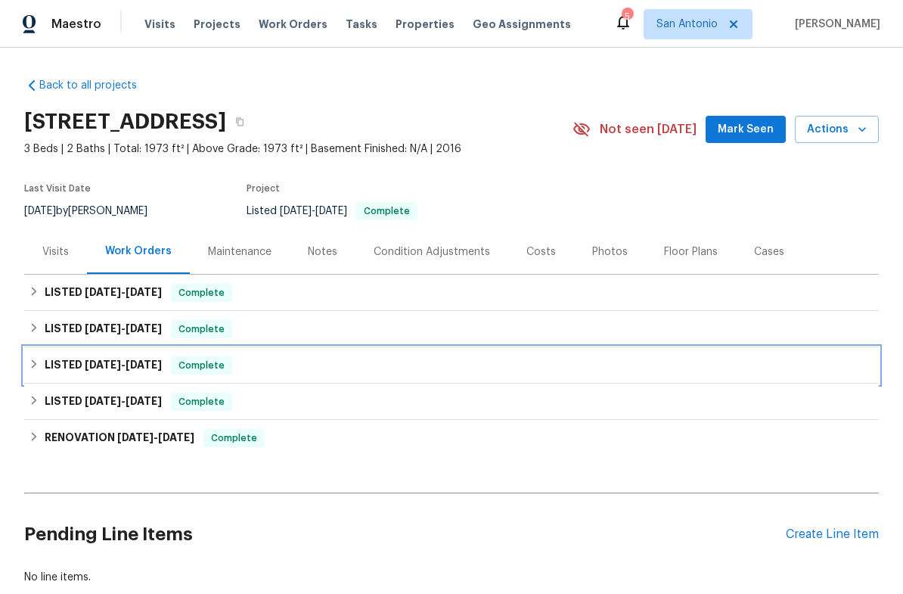
click at [213, 368] on span "Complete" at bounding box center [201, 365] width 58 height 15
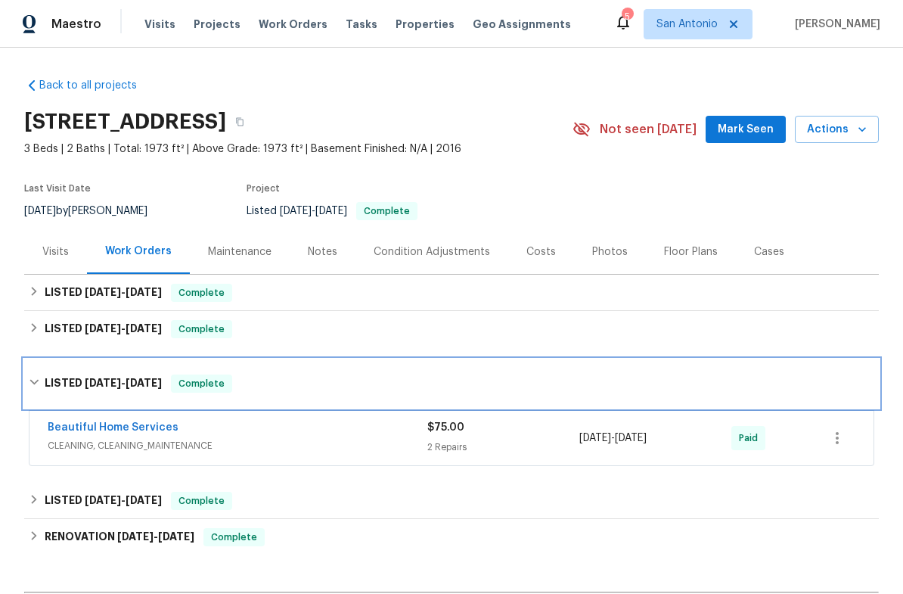
click at [209, 384] on span "Complete" at bounding box center [201, 383] width 58 height 15
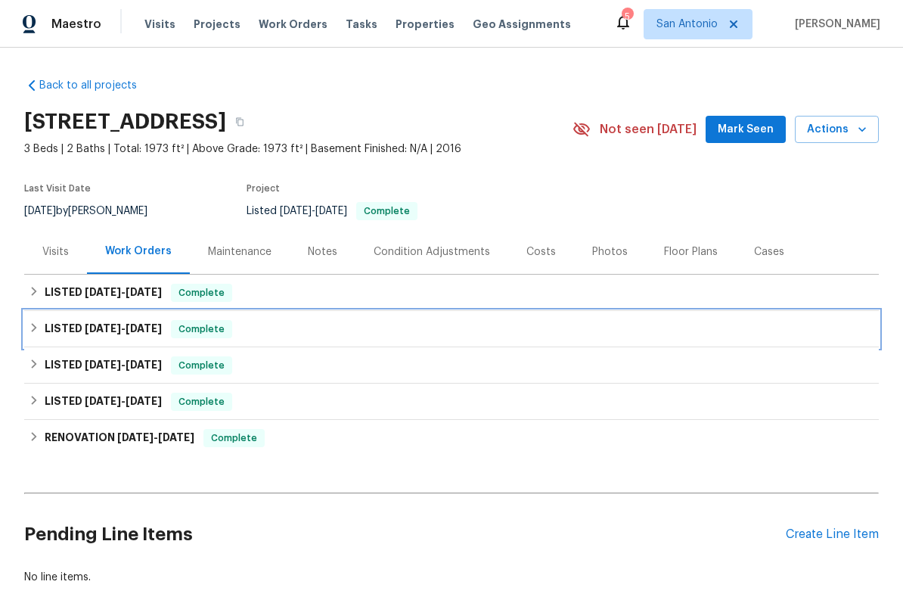
click at [193, 330] on span "Complete" at bounding box center [201, 328] width 58 height 15
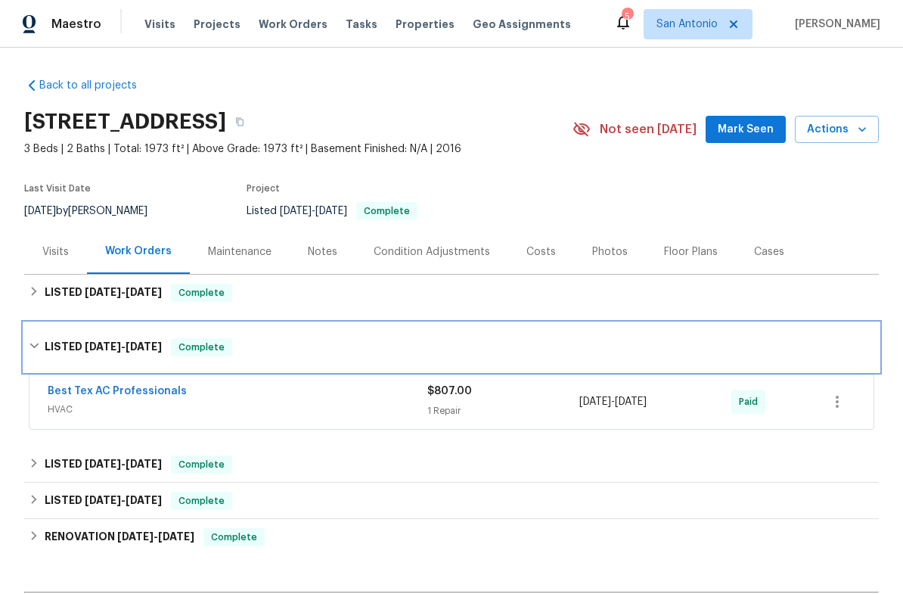
click at [191, 337] on div "LISTED 7/9/25 - 7/15/25 Complete" at bounding box center [451, 347] width 855 height 48
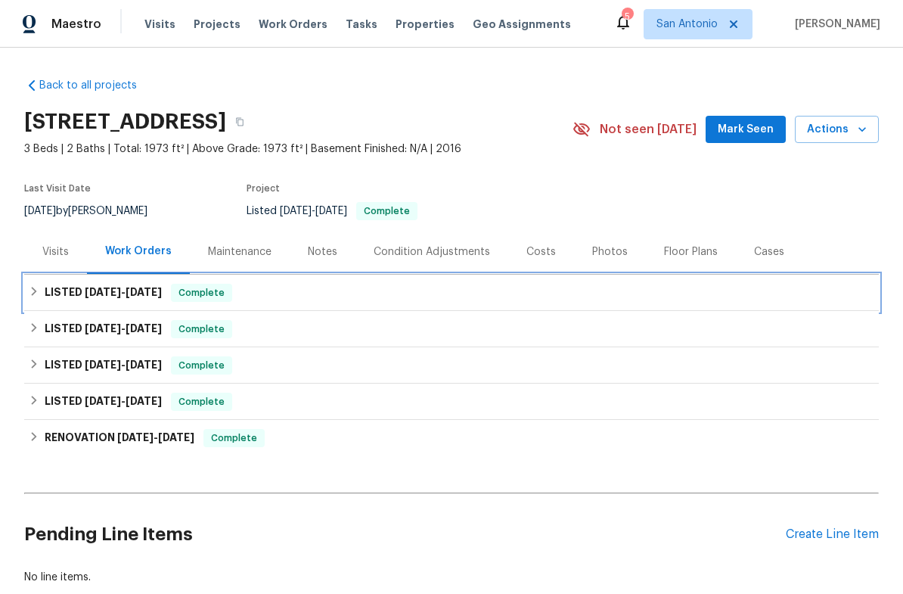
click at [194, 296] on span "Complete" at bounding box center [201, 292] width 58 height 15
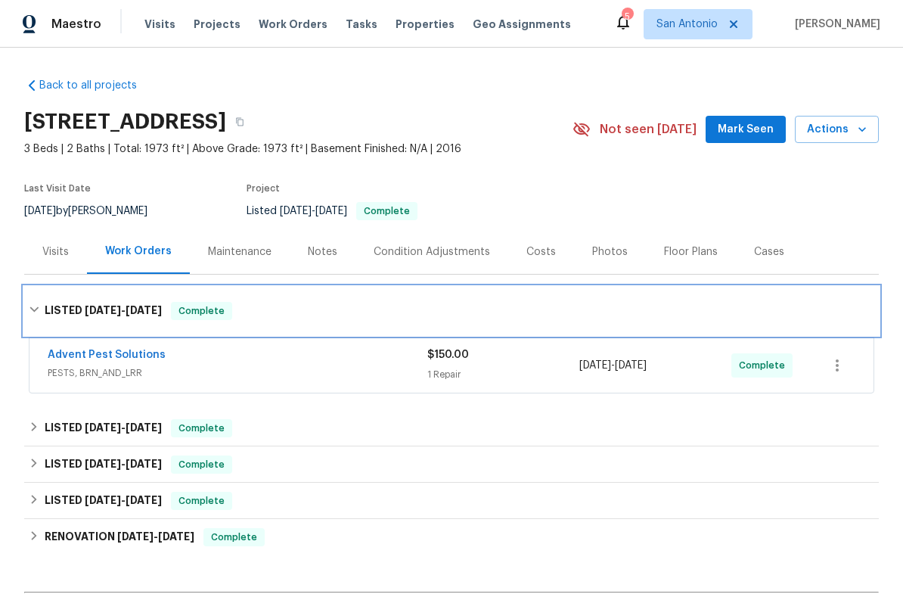
click at [213, 312] on span "Complete" at bounding box center [201, 310] width 58 height 15
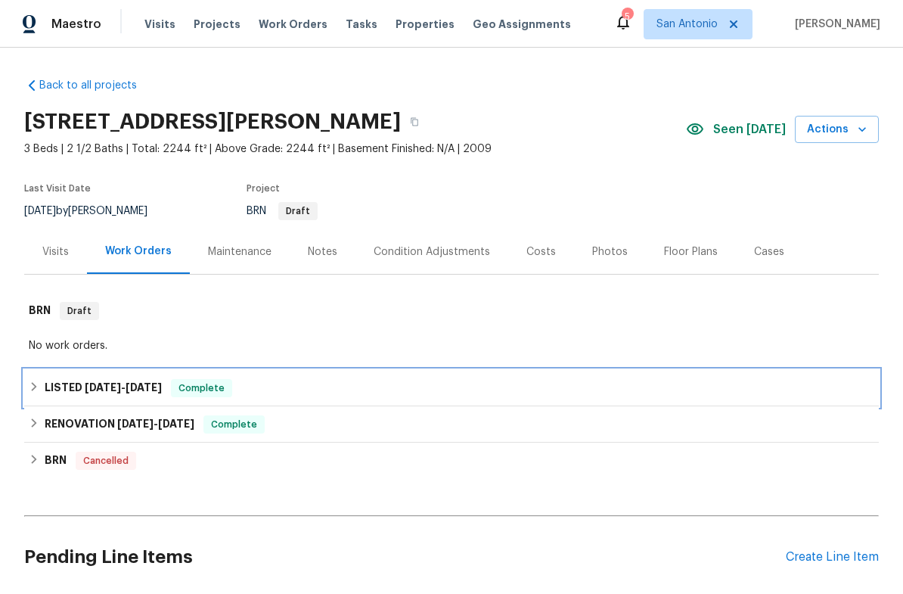
click at [129, 375] on div "LISTED [DATE] - [DATE] Complete" at bounding box center [451, 388] width 855 height 36
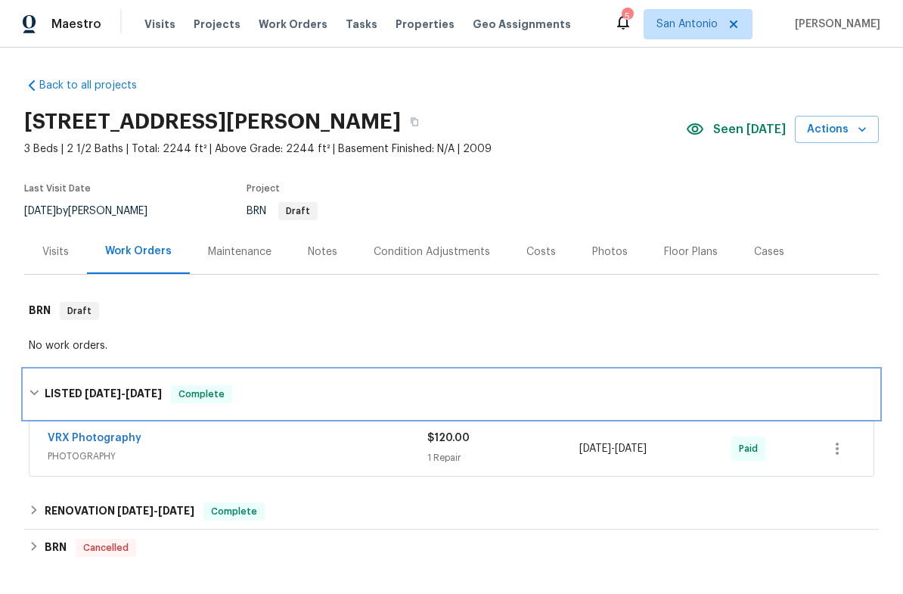
click at [129, 383] on div "LISTED [DATE] - [DATE] Complete" at bounding box center [451, 394] width 855 height 48
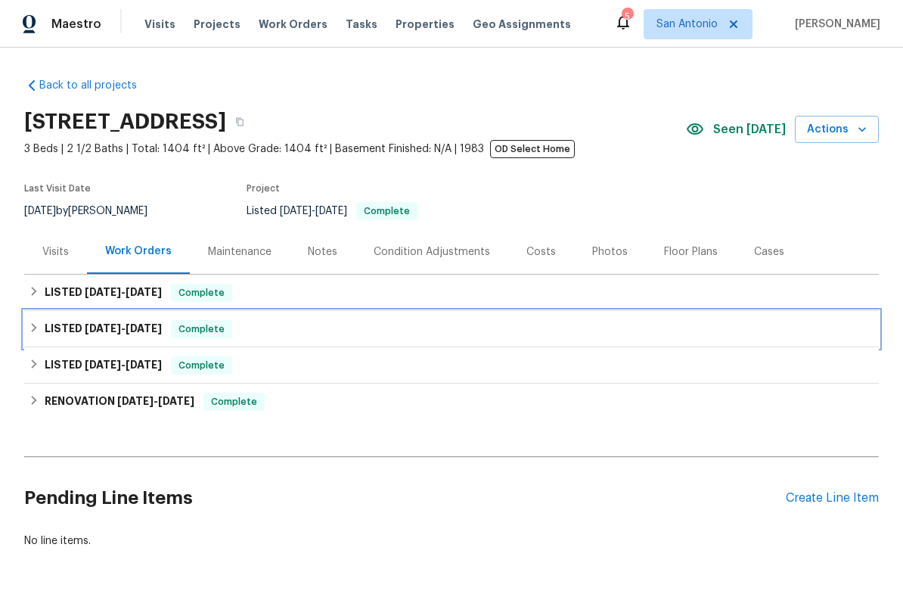
click at [209, 329] on span "Complete" at bounding box center [201, 328] width 58 height 15
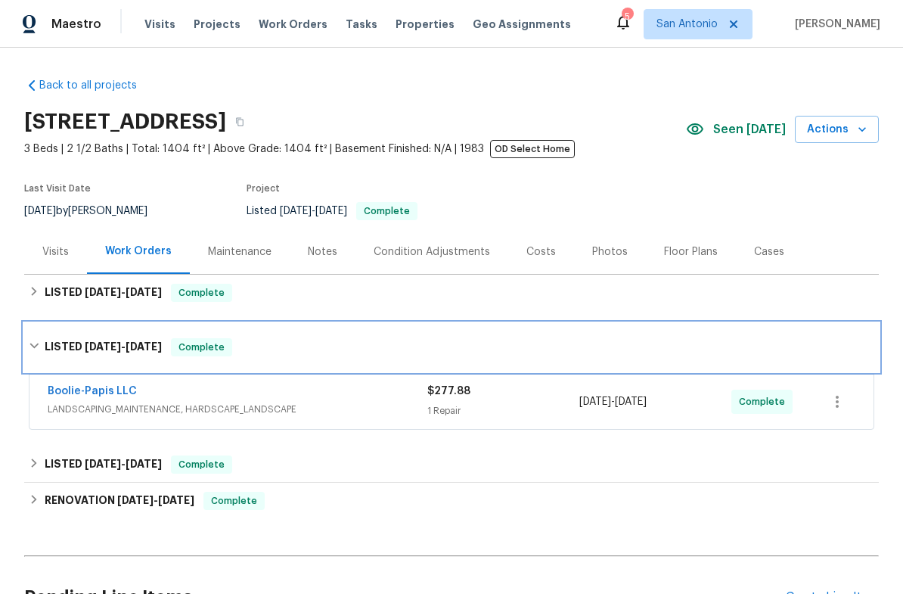
click at [194, 353] on span "Complete" at bounding box center [201, 347] width 58 height 15
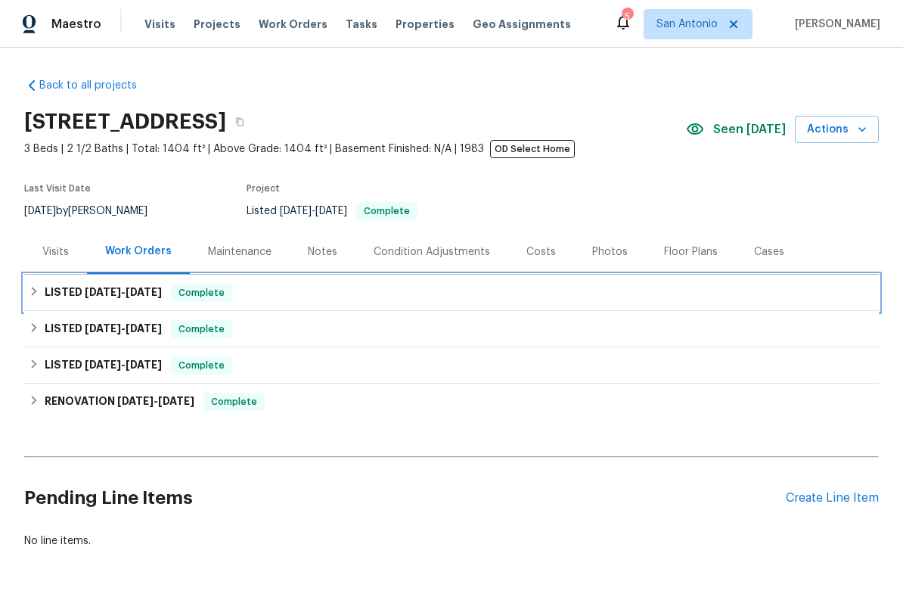
click at [205, 297] on span "Complete" at bounding box center [201, 292] width 58 height 15
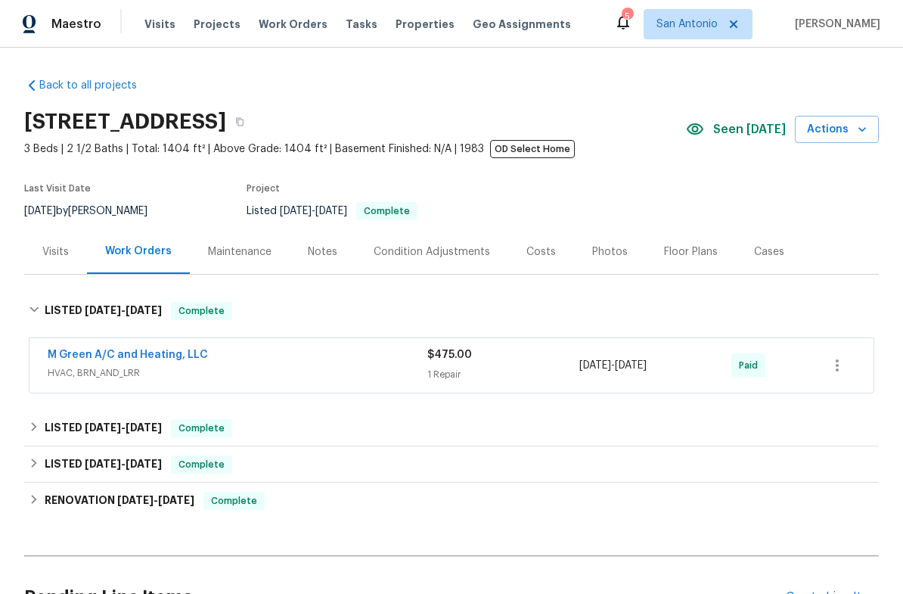
click at [135, 360] on link "M Green A/C and Heating, LLC" at bounding box center [128, 354] width 160 height 11
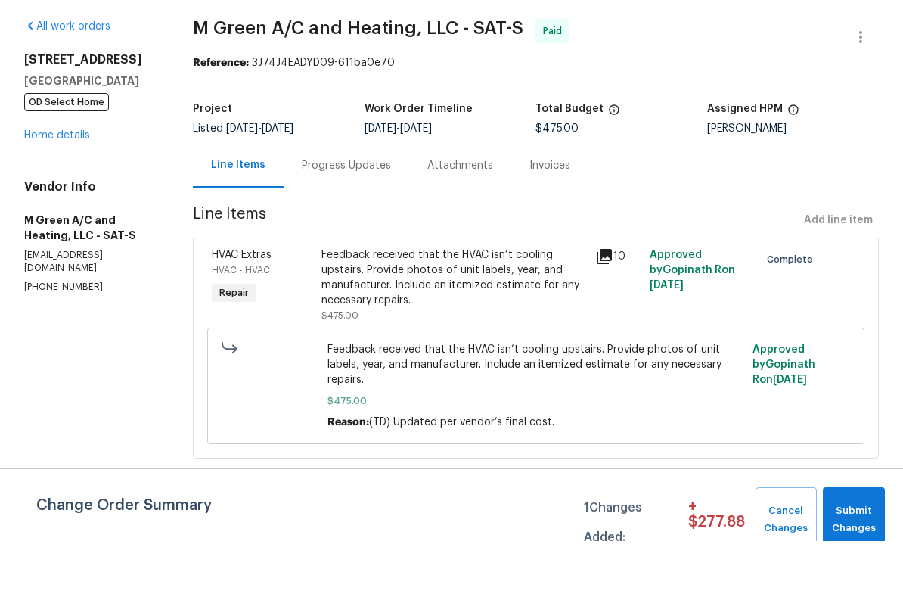
click at [359, 211] on div "Progress Updates" at bounding box center [346, 218] width 89 height 15
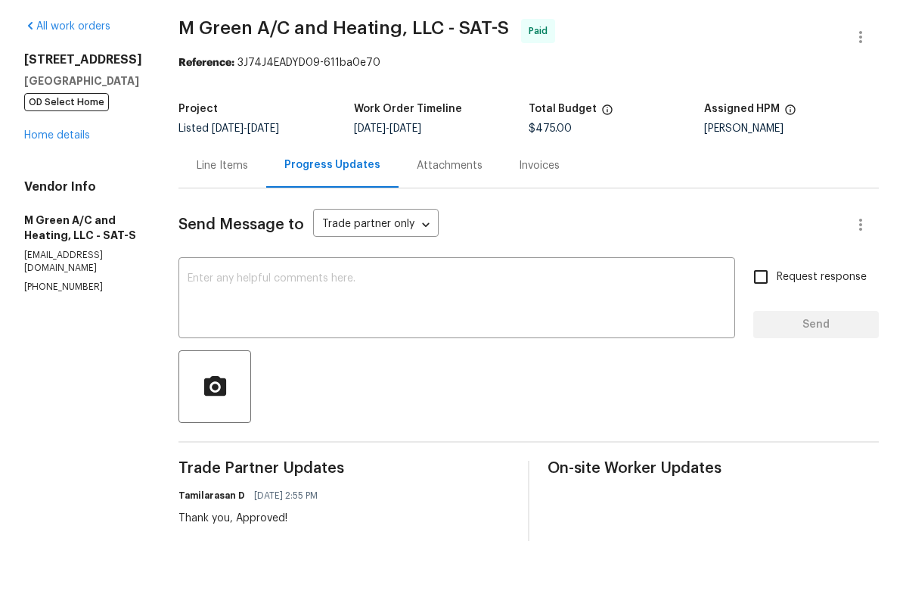
click at [49, 183] on link "Home details" at bounding box center [57, 188] width 66 height 11
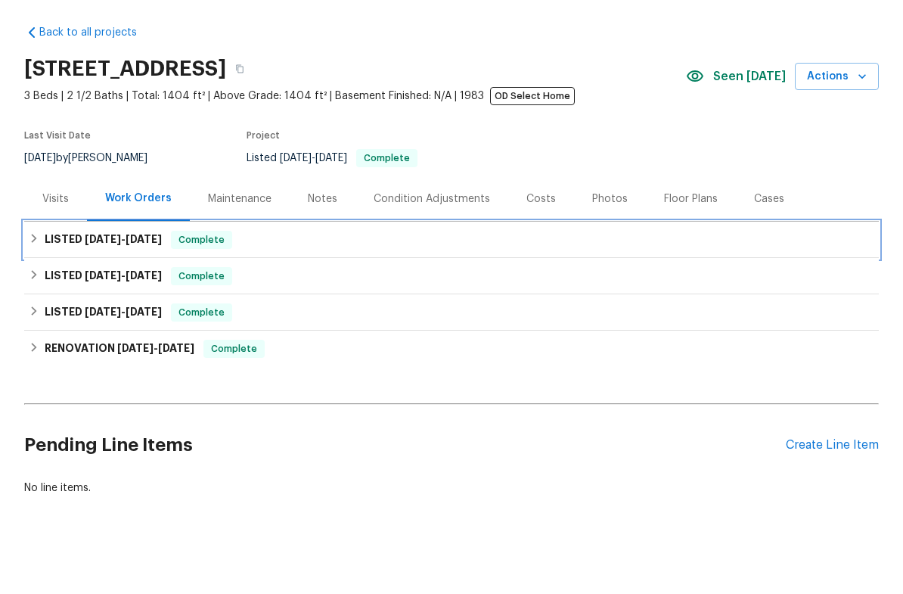
click at [191, 285] on span "Complete" at bounding box center [201, 292] width 58 height 15
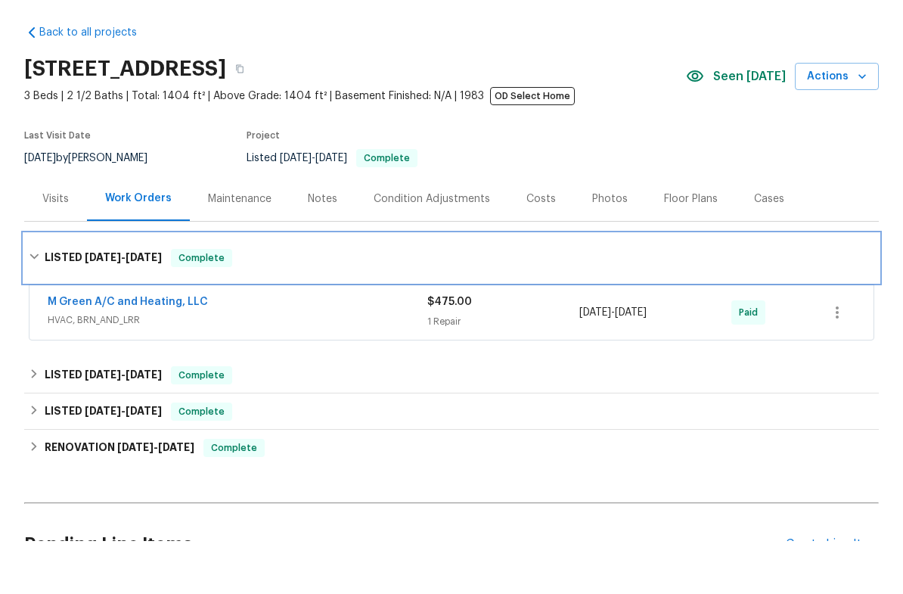
click at [193, 303] on span "Complete" at bounding box center [201, 310] width 58 height 15
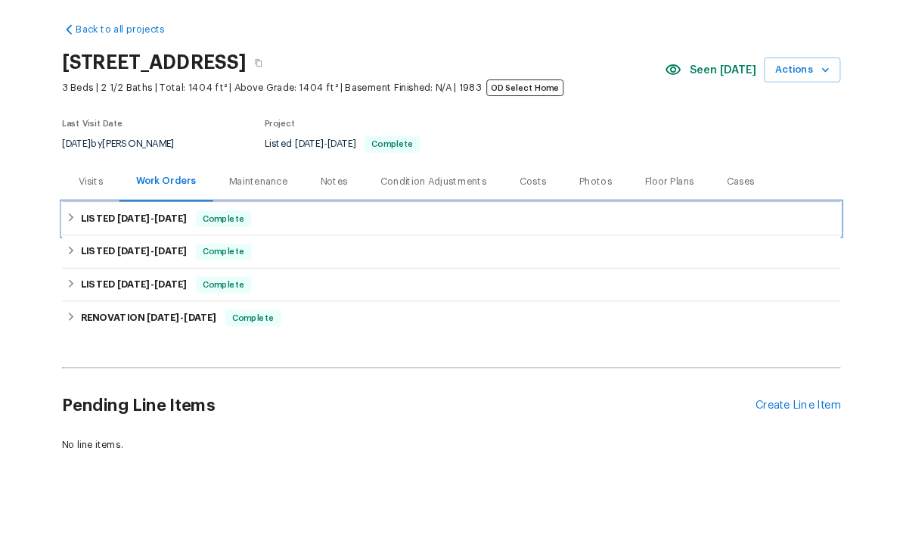
scroll to position [53, 0]
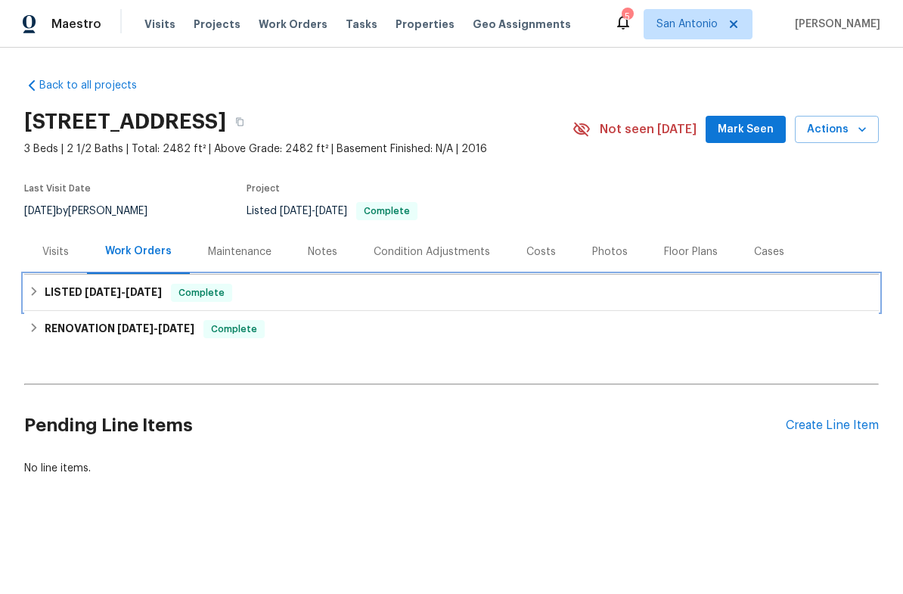
click at [219, 300] on div "Complete" at bounding box center [201, 293] width 61 height 18
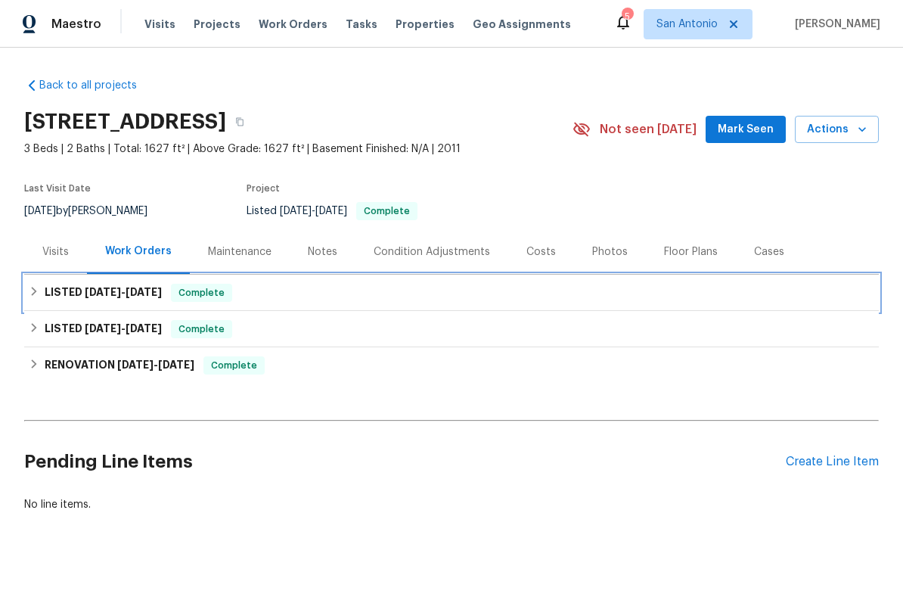
click at [216, 296] on span "Complete" at bounding box center [201, 292] width 58 height 15
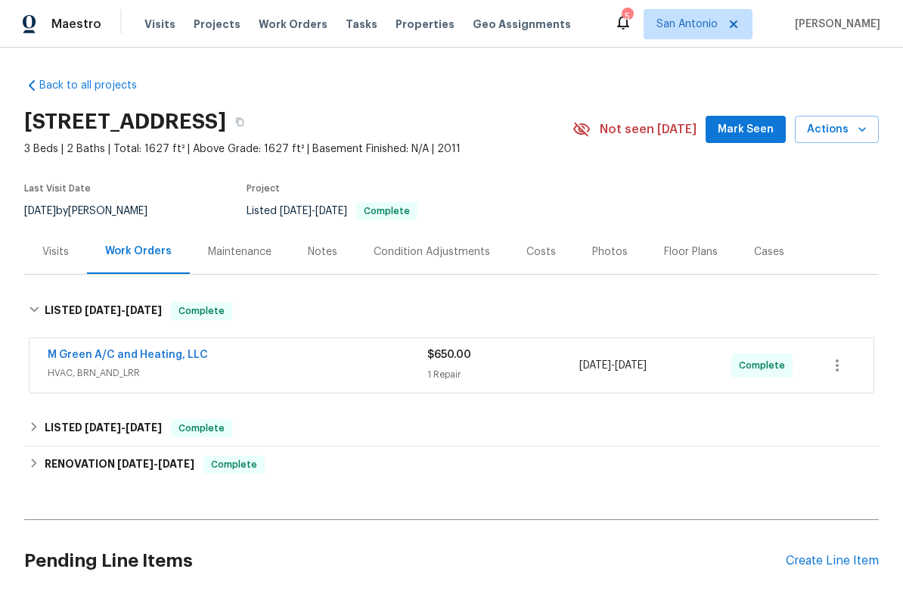
click at [142, 358] on link "M Green A/C and Heating, LLC" at bounding box center [128, 354] width 160 height 11
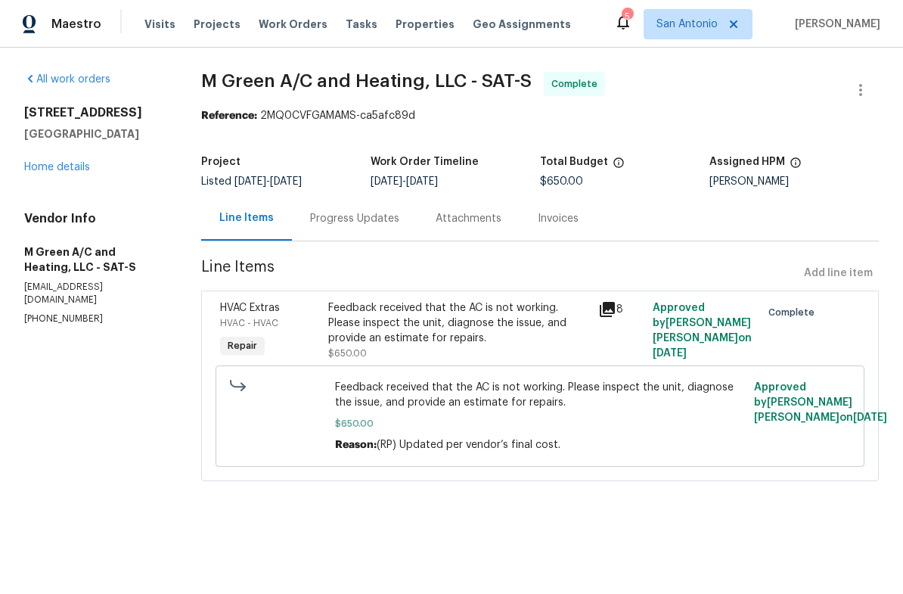
click at [368, 228] on div "Progress Updates" at bounding box center [355, 218] width 126 height 45
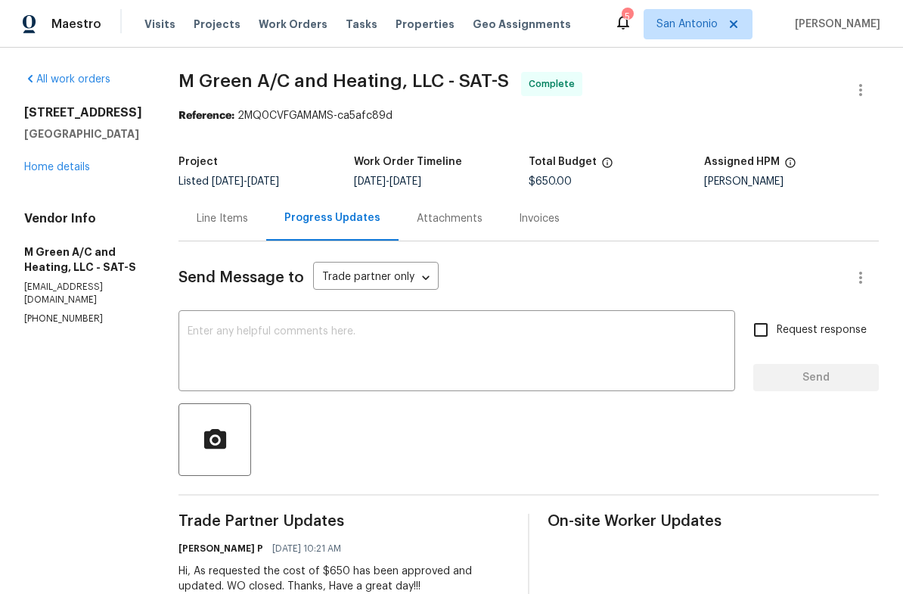
scroll to position [-1, 0]
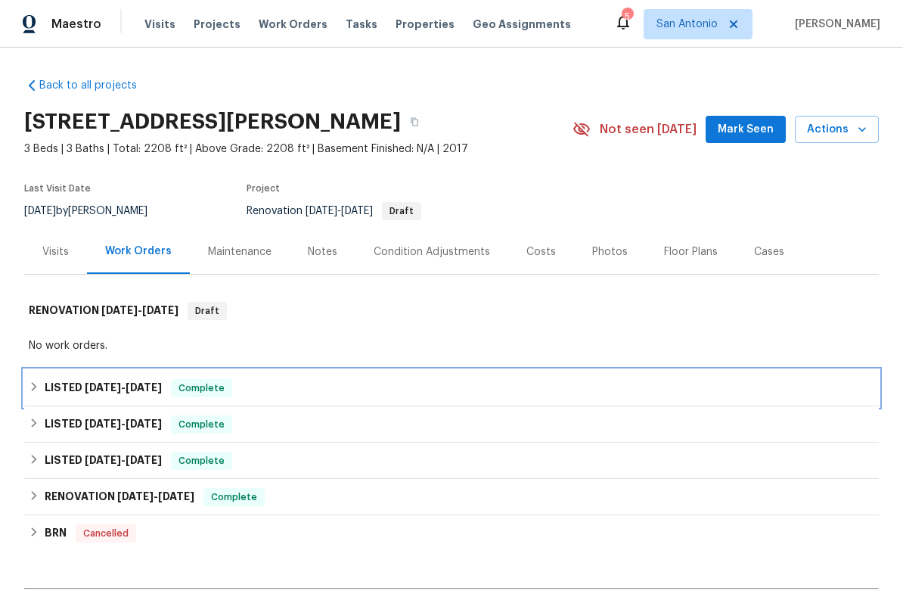
click at [197, 395] on span "Complete" at bounding box center [201, 387] width 58 height 15
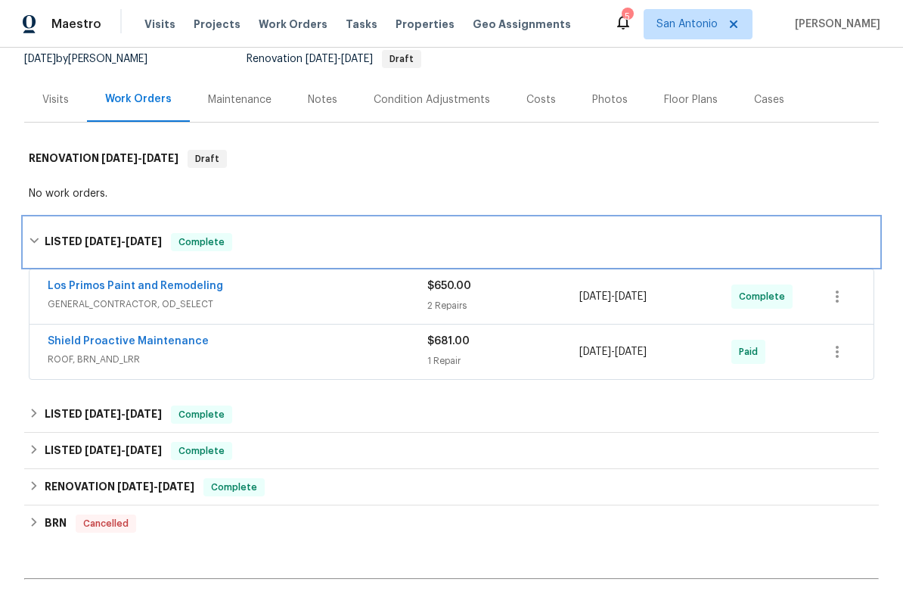
scroll to position [160, 0]
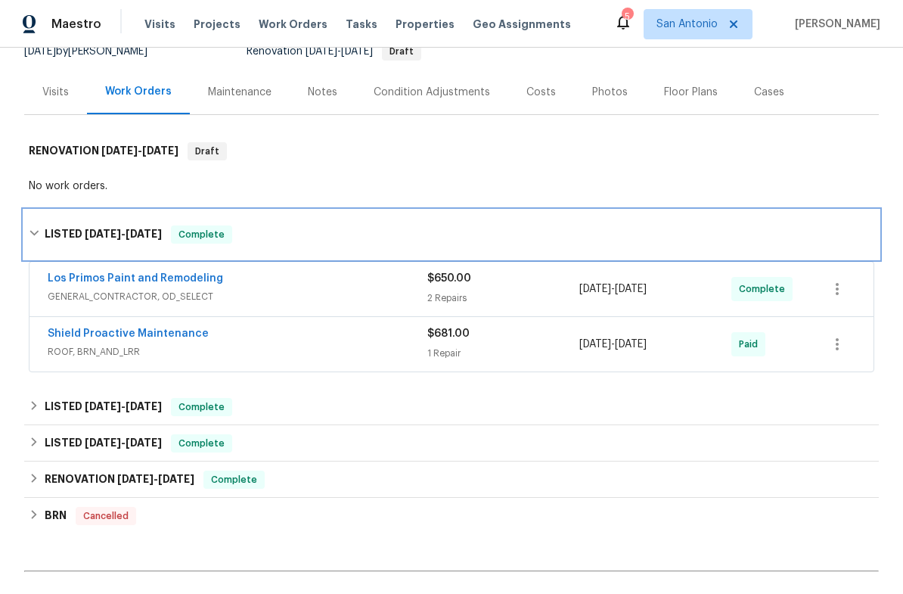
click at [200, 242] on span "Complete" at bounding box center [201, 234] width 58 height 15
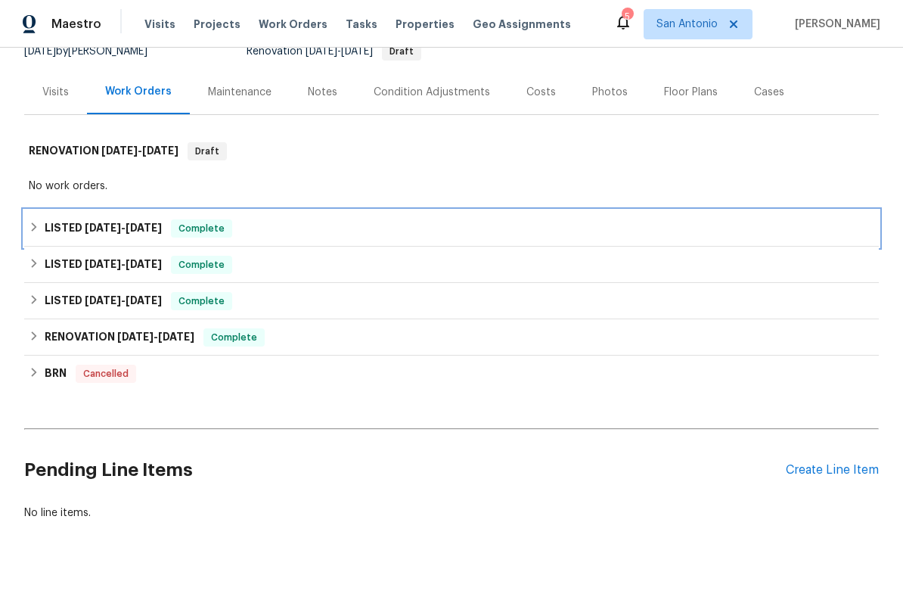
click at [201, 237] on div "Complete" at bounding box center [201, 228] width 61 height 18
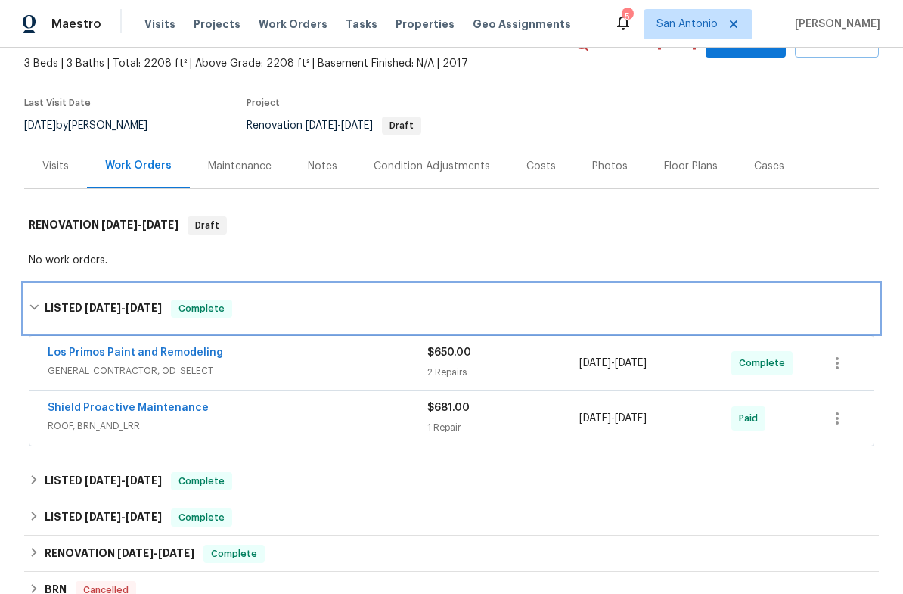
scroll to position [86, 0]
click at [203, 332] on div "LISTED 7/29/25 - 8/4/25 Complete" at bounding box center [451, 308] width 855 height 48
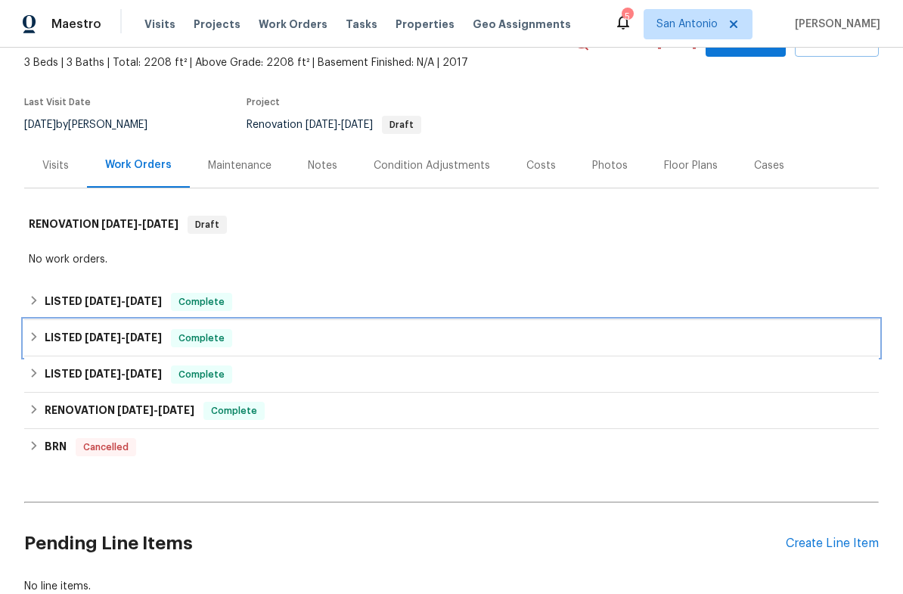
click at [209, 356] on div "LISTED 7/8/25 - 7/15/25 Complete" at bounding box center [451, 338] width 855 height 36
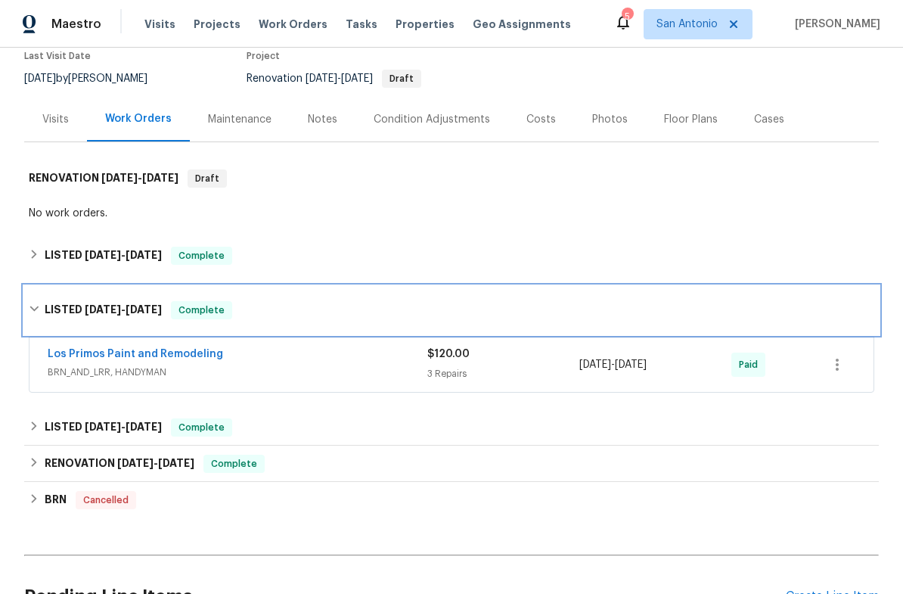
scroll to position [164, 0]
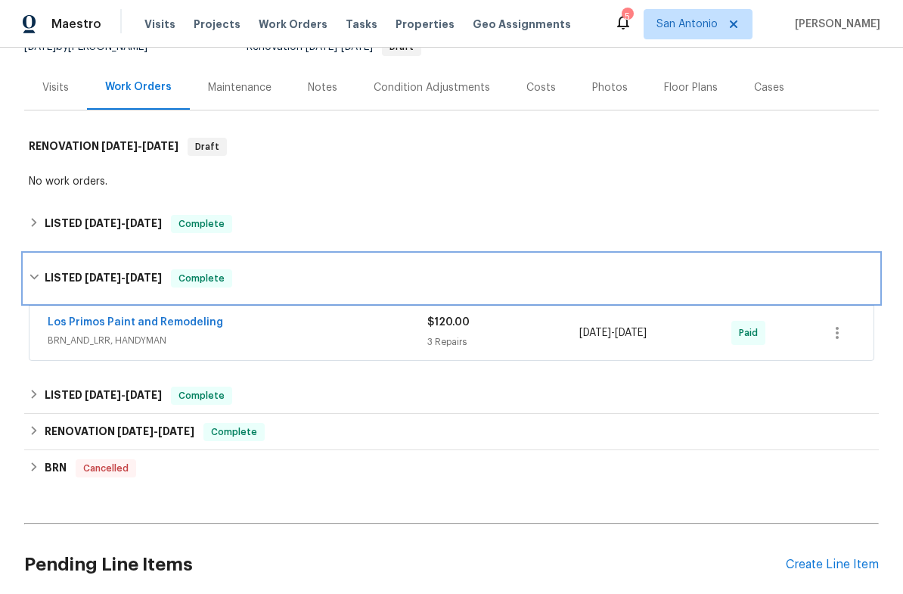
click at [203, 286] on span "Complete" at bounding box center [201, 278] width 58 height 15
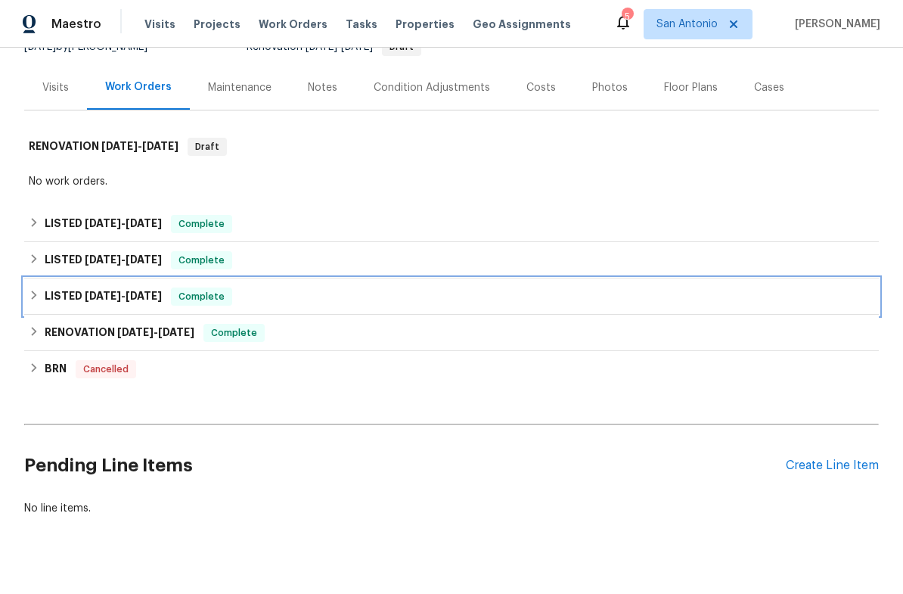
click at [219, 304] on span "Complete" at bounding box center [201, 296] width 58 height 15
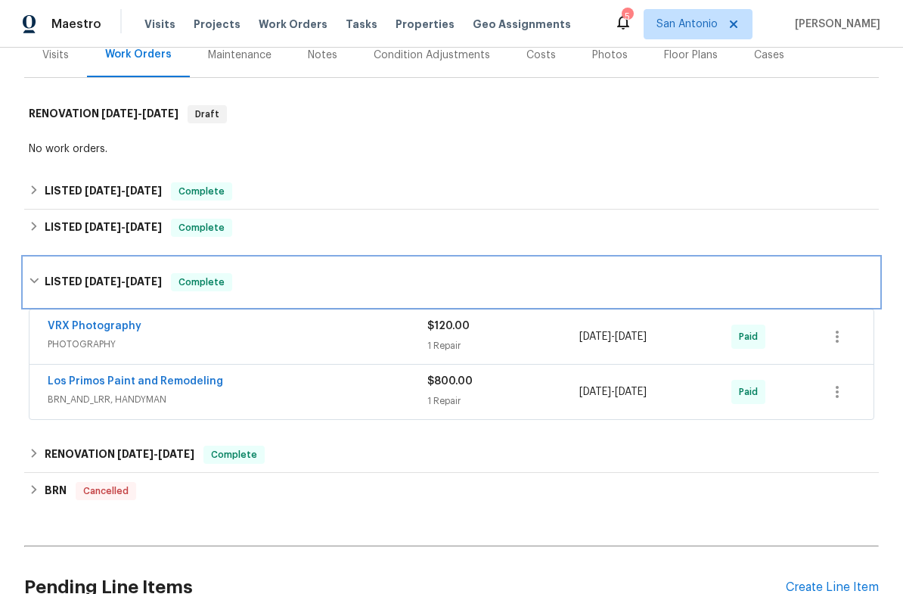
click at [212, 291] on div "Complete" at bounding box center [201, 282] width 61 height 18
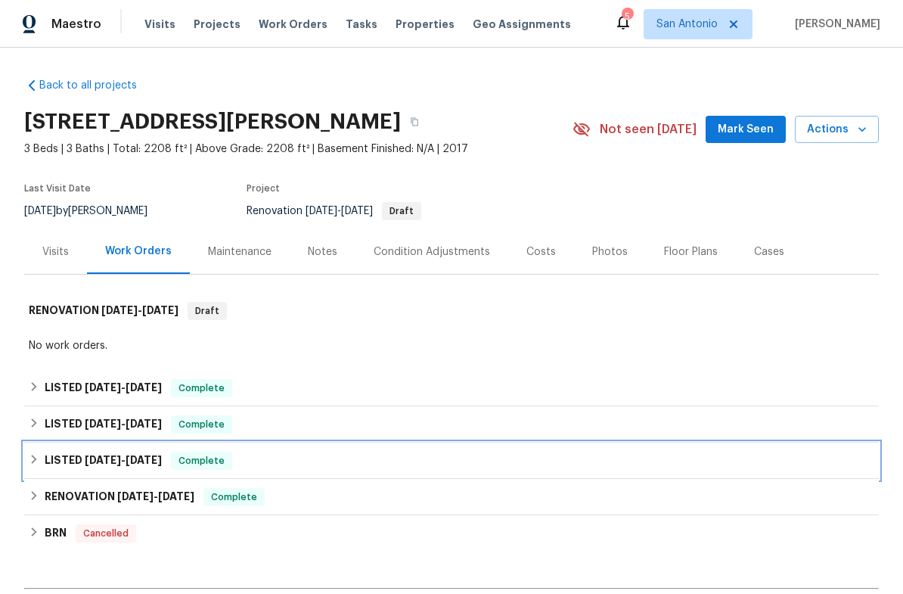
scroll to position [0, 0]
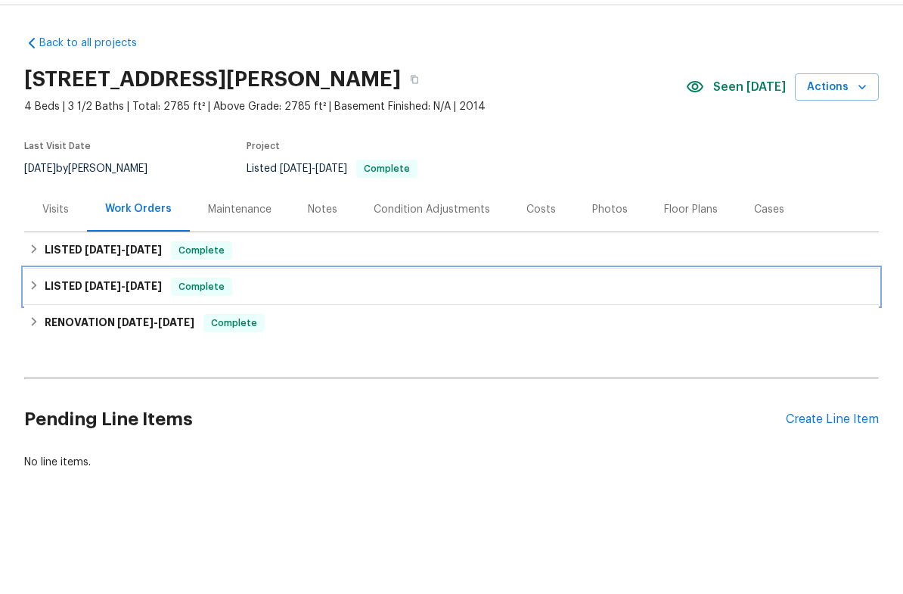
click at [210, 321] on span "Complete" at bounding box center [201, 328] width 58 height 15
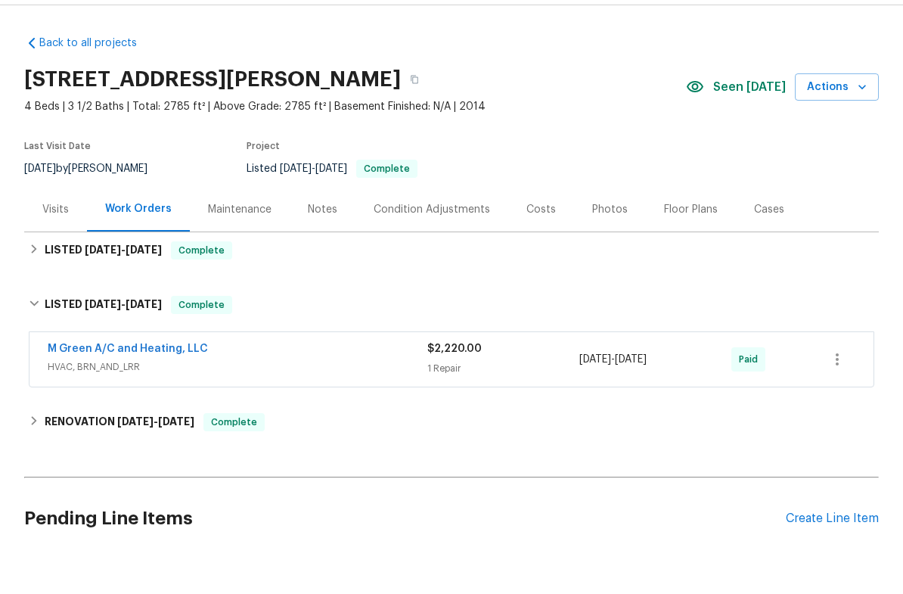
click at [139, 386] on link "M Green A/C and Heating, LLC" at bounding box center [128, 391] width 160 height 11
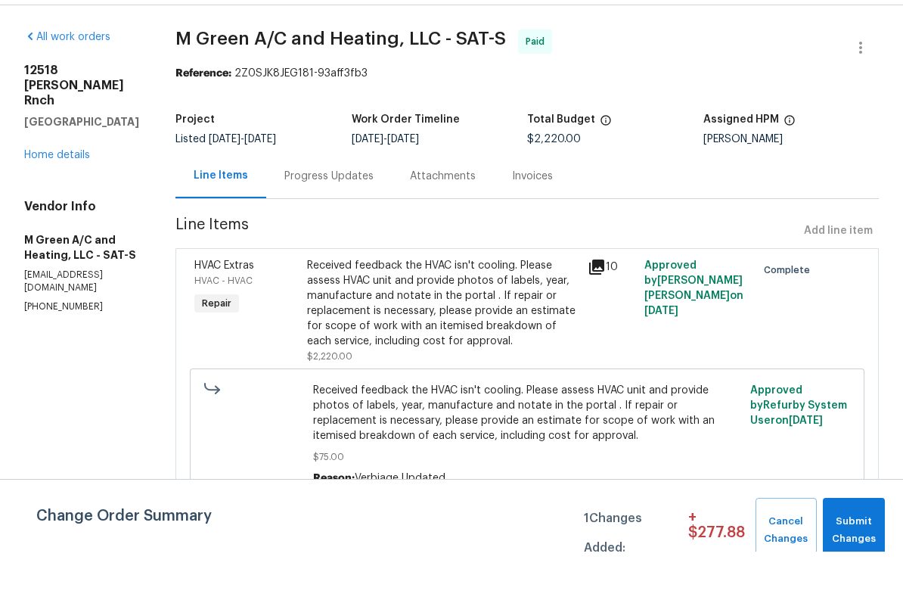
click at [358, 211] on div "Progress Updates" at bounding box center [328, 218] width 89 height 15
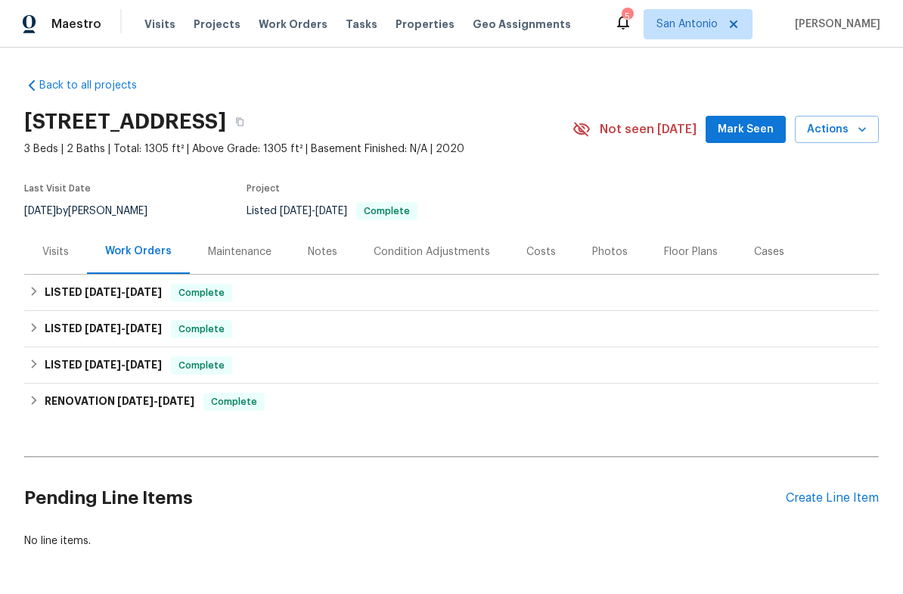
click at [209, 366] on span "Complete" at bounding box center [201, 365] width 58 height 15
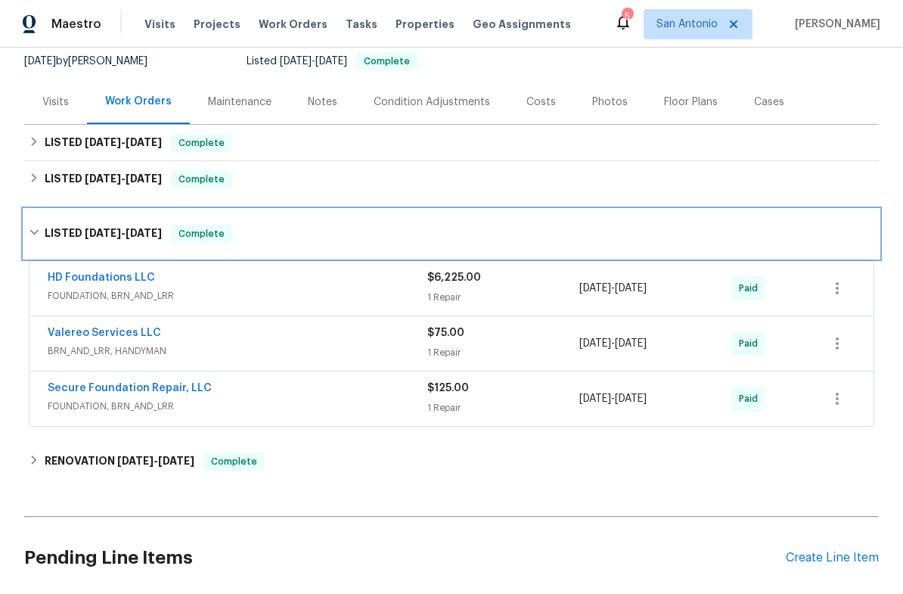
scroll to position [157, 0]
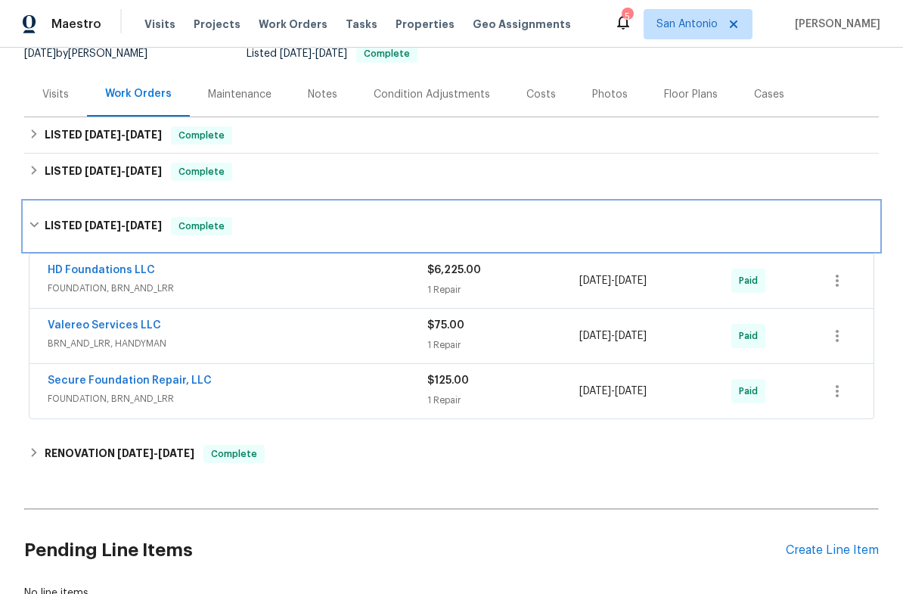
click at [211, 228] on span "Complete" at bounding box center [201, 226] width 58 height 15
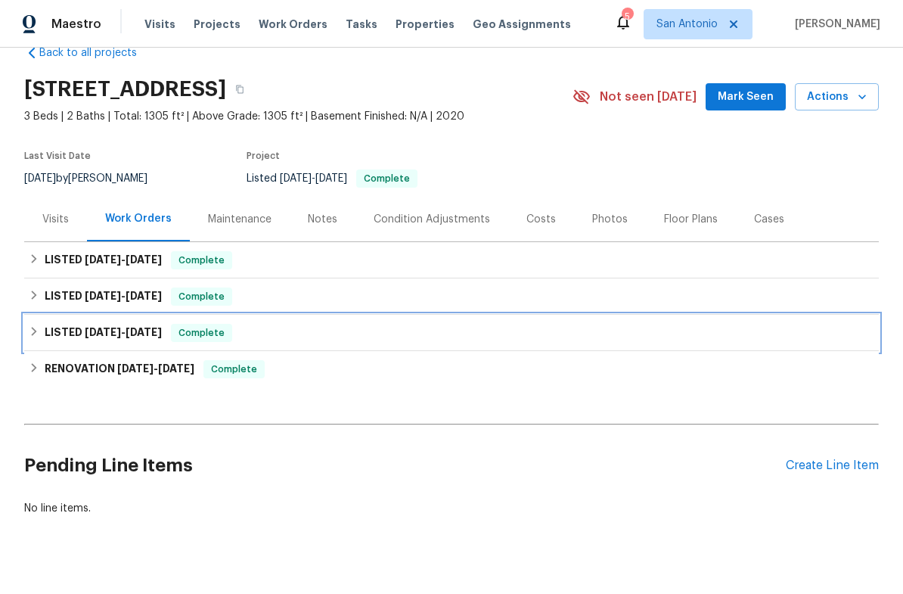
scroll to position [20, 0]
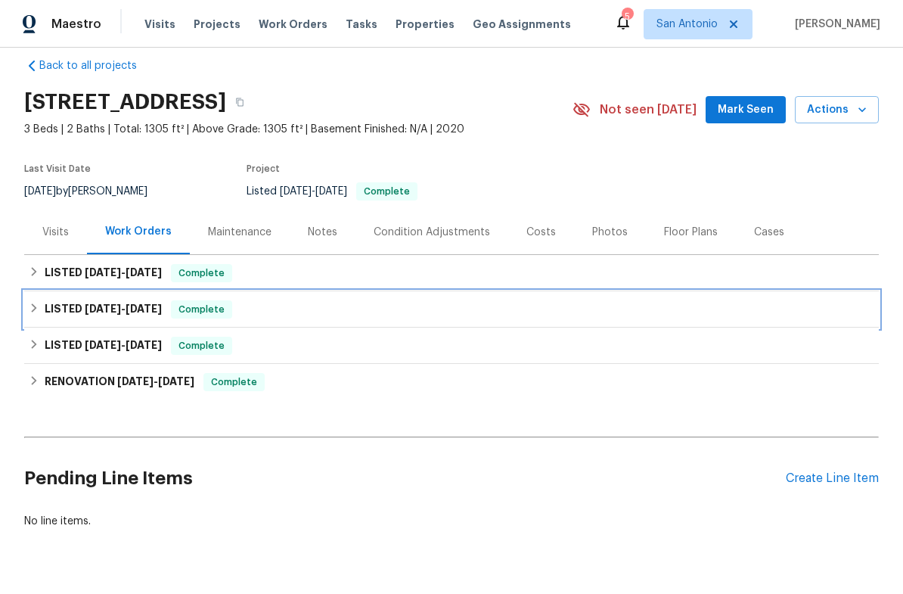
click at [216, 310] on span "Complete" at bounding box center [201, 309] width 58 height 15
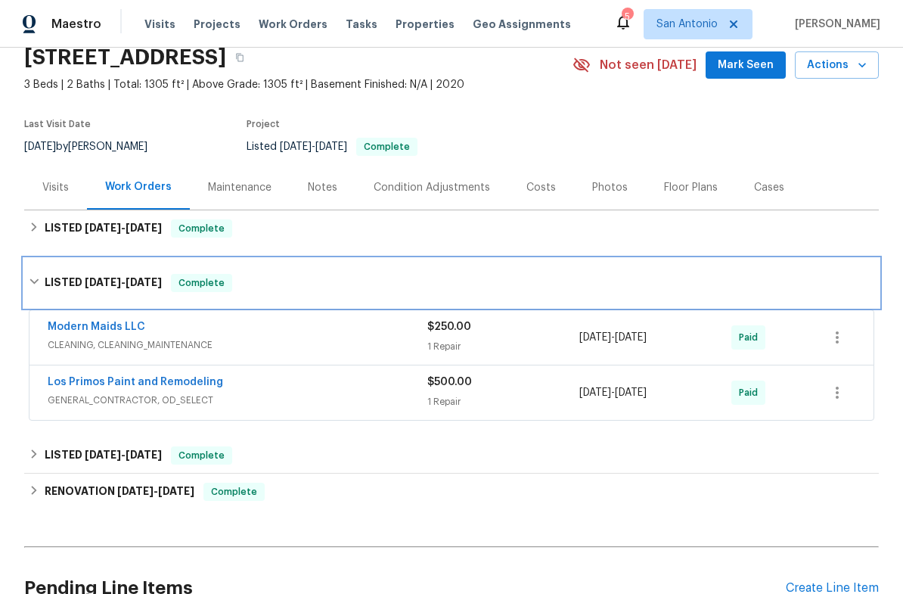
scroll to position [96, 0]
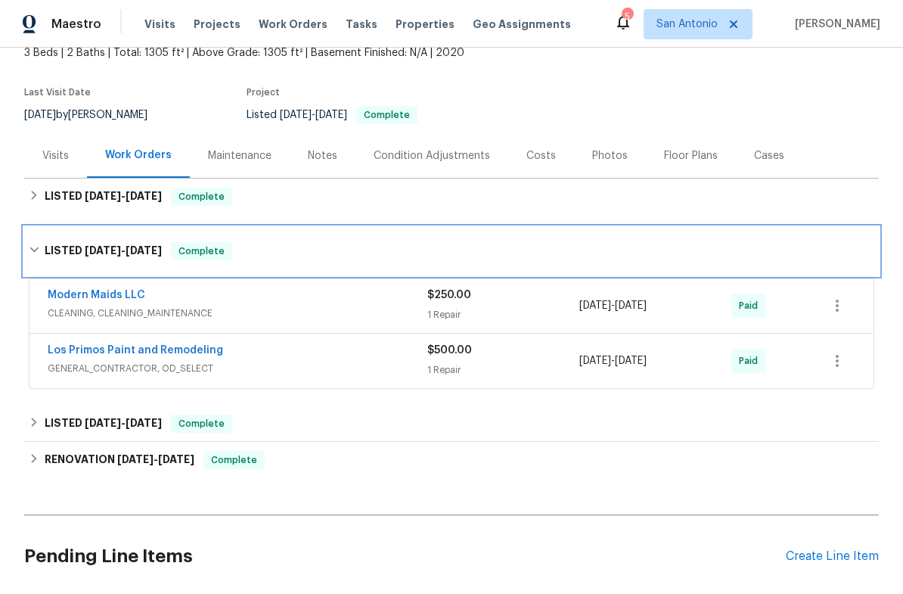
click at [216, 253] on span "Complete" at bounding box center [201, 250] width 58 height 15
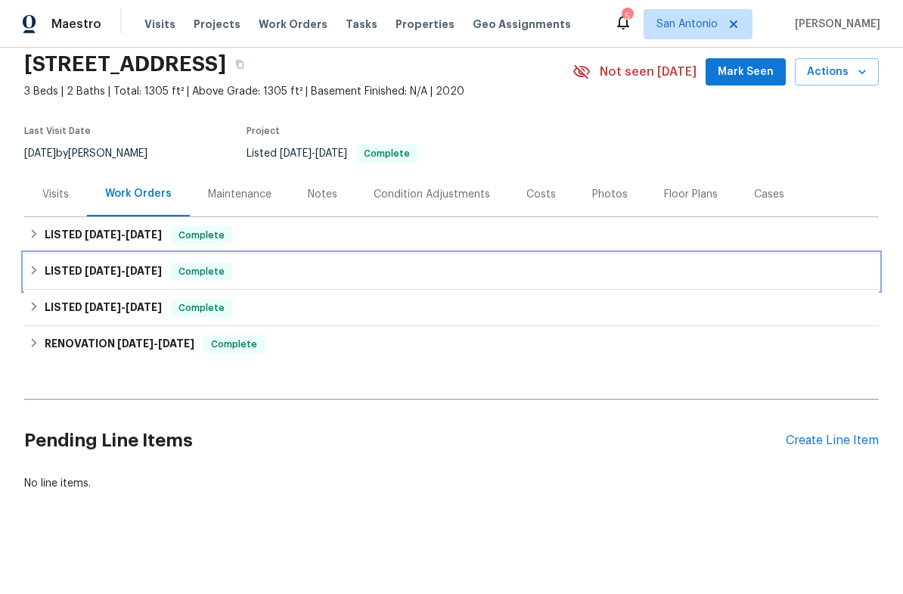
scroll to position [20, 0]
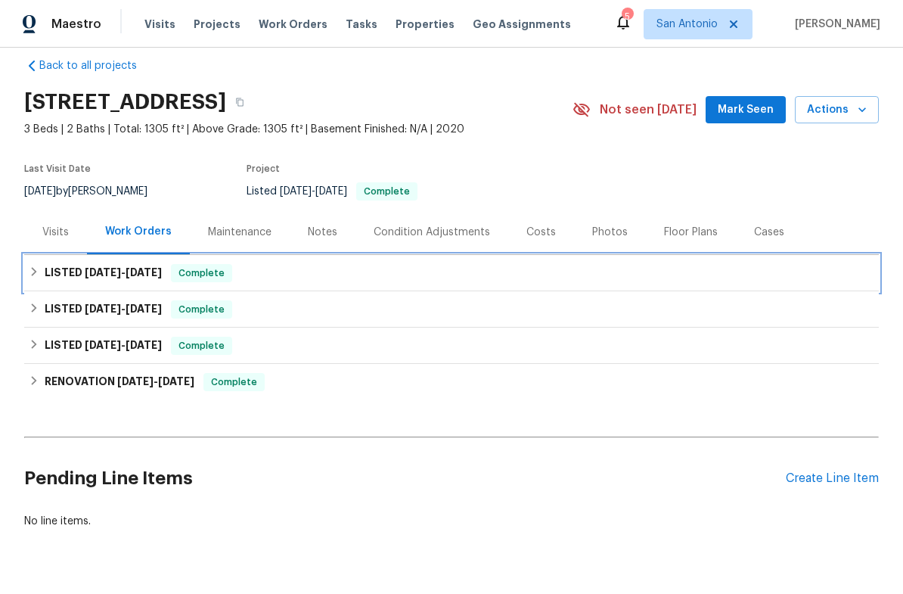
click at [210, 275] on span "Complete" at bounding box center [201, 272] width 58 height 15
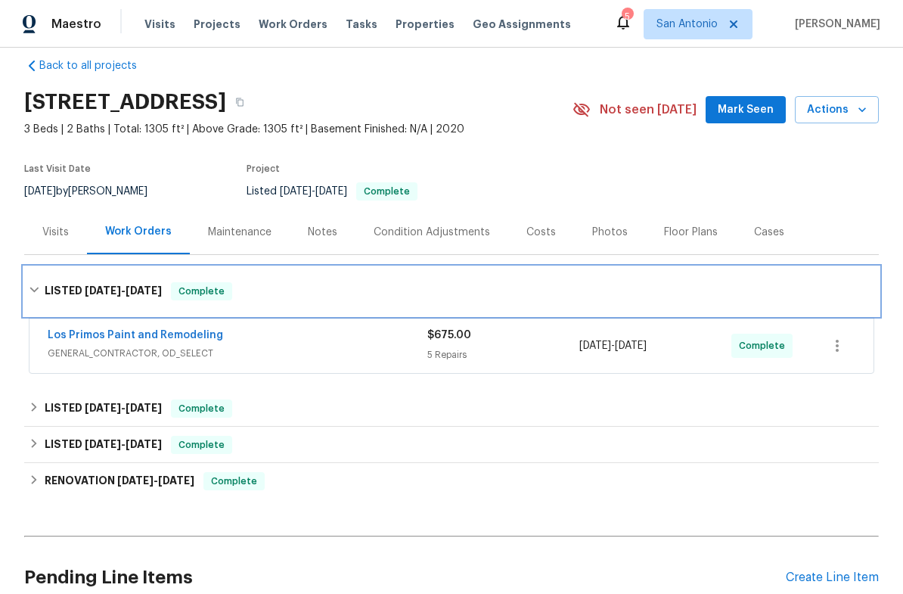
click at [206, 290] on span "Complete" at bounding box center [201, 291] width 58 height 15
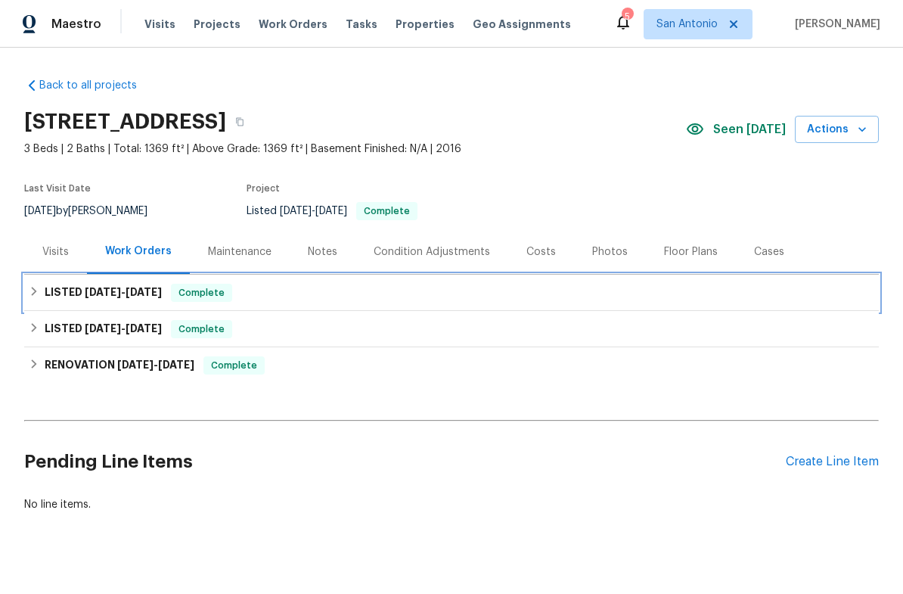
click at [212, 303] on div "LISTED 8/22/25 - 8/27/25 Complete" at bounding box center [451, 293] width 855 height 36
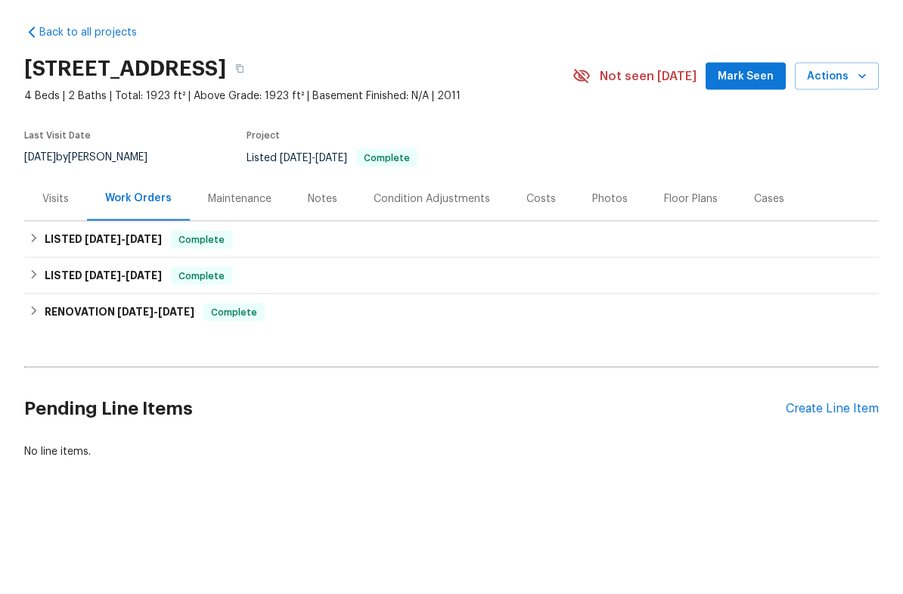
scroll to position [5, 0]
click at [205, 285] on span "Complete" at bounding box center [201, 292] width 58 height 15
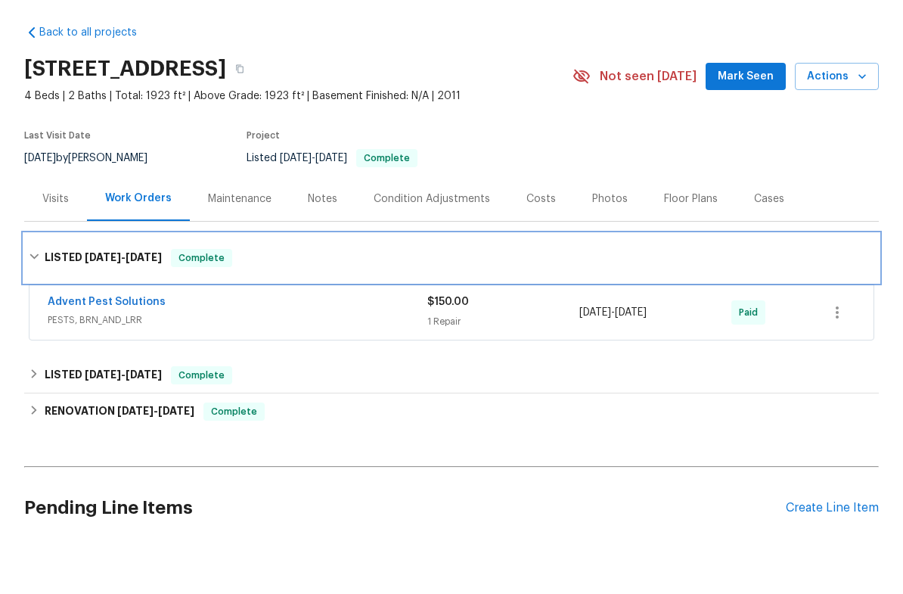
click at [194, 303] on span "Complete" at bounding box center [201, 310] width 58 height 15
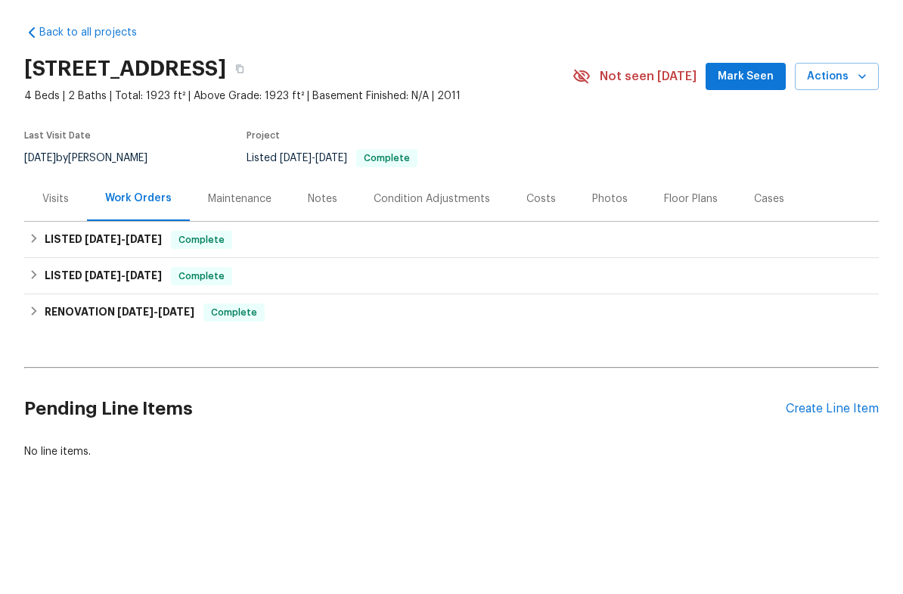
click at [323, 244] on div "Notes" at bounding box center [322, 251] width 29 height 15
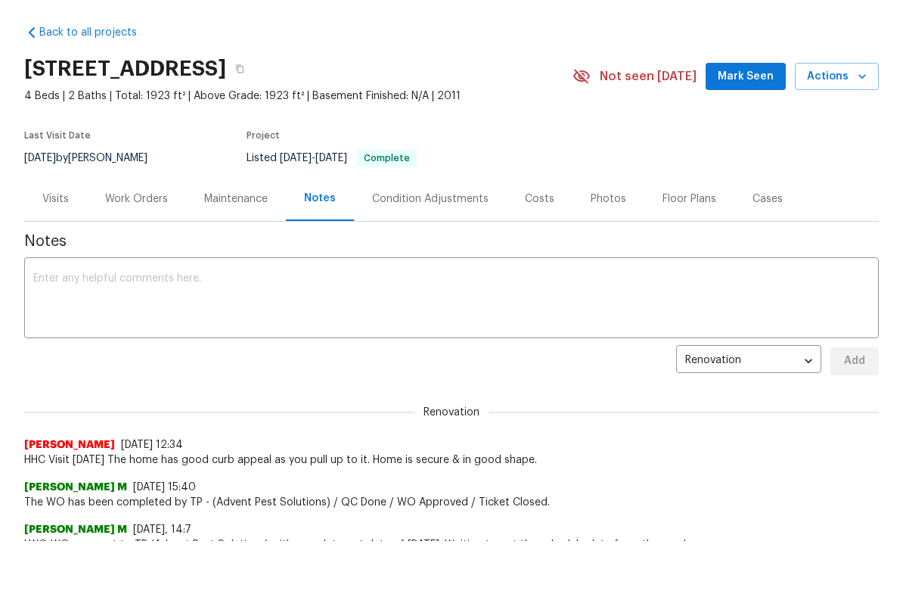
click at [135, 244] on div "Work Orders" at bounding box center [136, 251] width 63 height 15
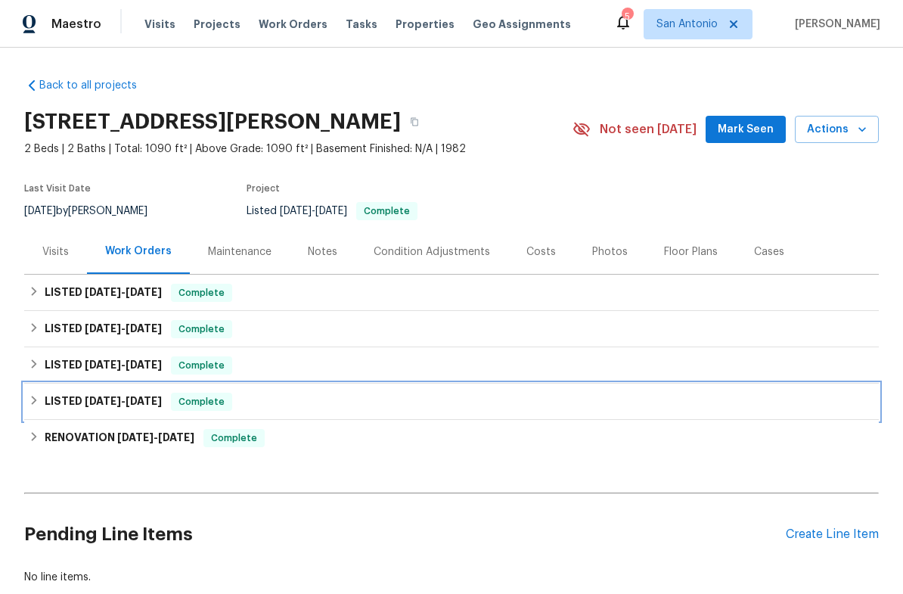
click at [214, 402] on span "Complete" at bounding box center [201, 401] width 58 height 15
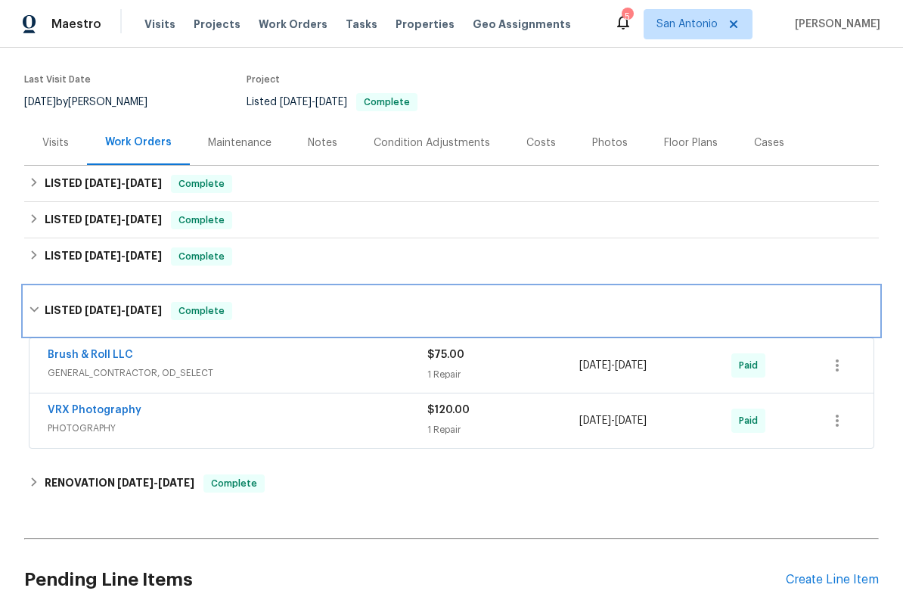
scroll to position [110, 0]
click at [210, 315] on span "Complete" at bounding box center [201, 309] width 58 height 15
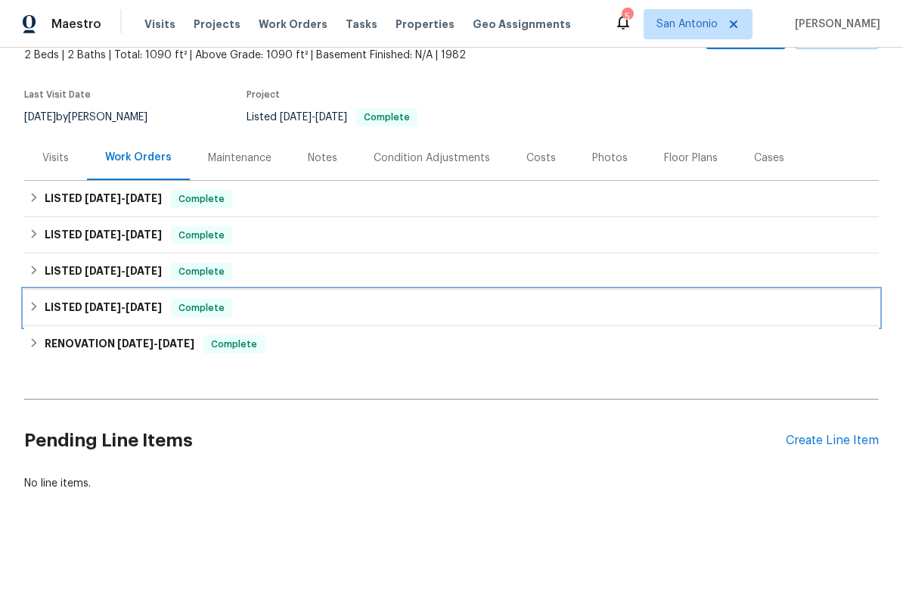
scroll to position [56, 0]
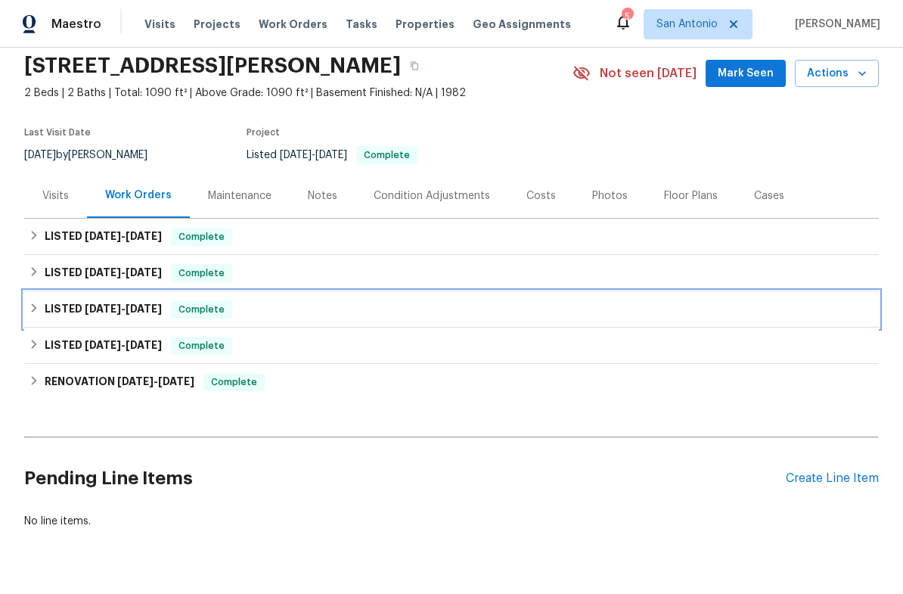
click at [197, 314] on span "Complete" at bounding box center [201, 309] width 58 height 15
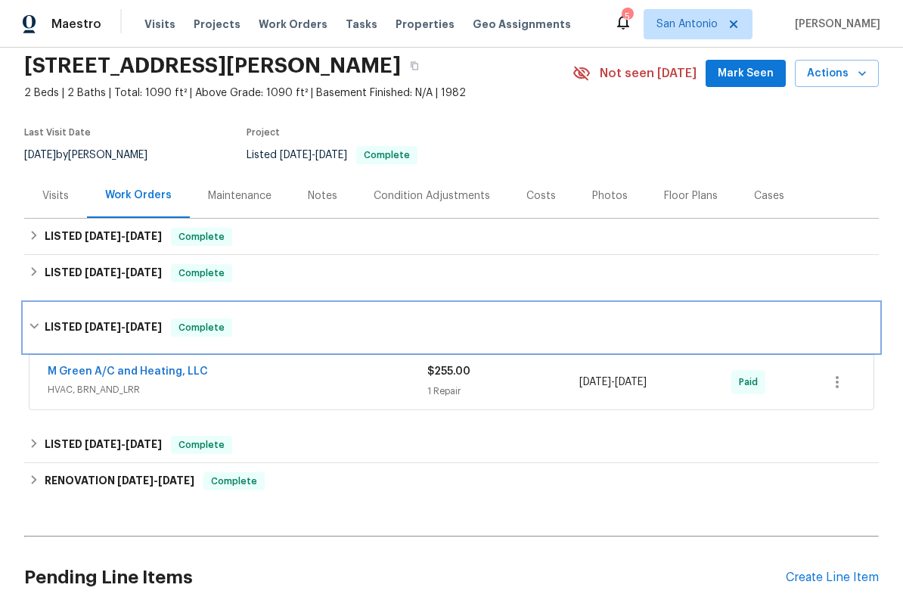
click at [205, 324] on span "Complete" at bounding box center [201, 327] width 58 height 15
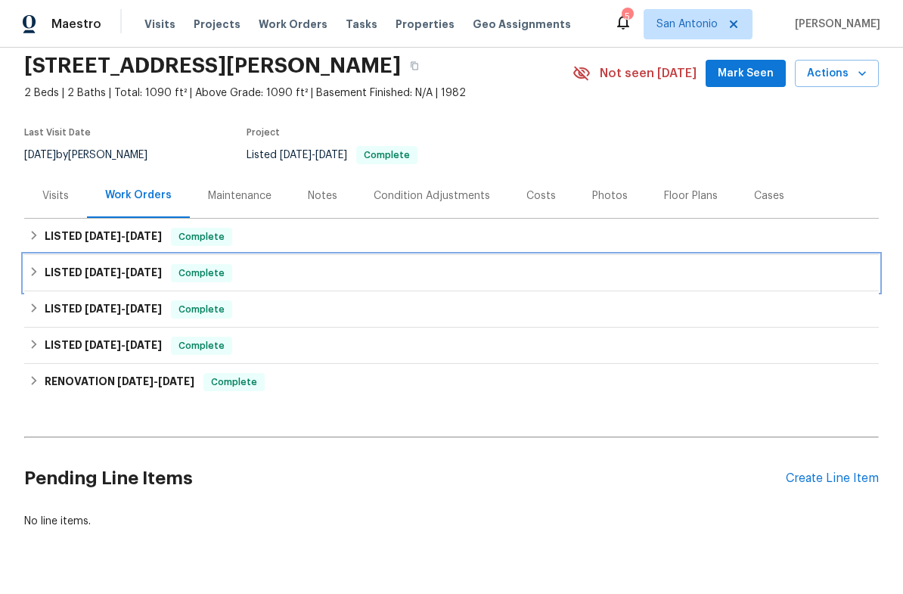
click at [200, 281] on div "Complete" at bounding box center [201, 273] width 61 height 18
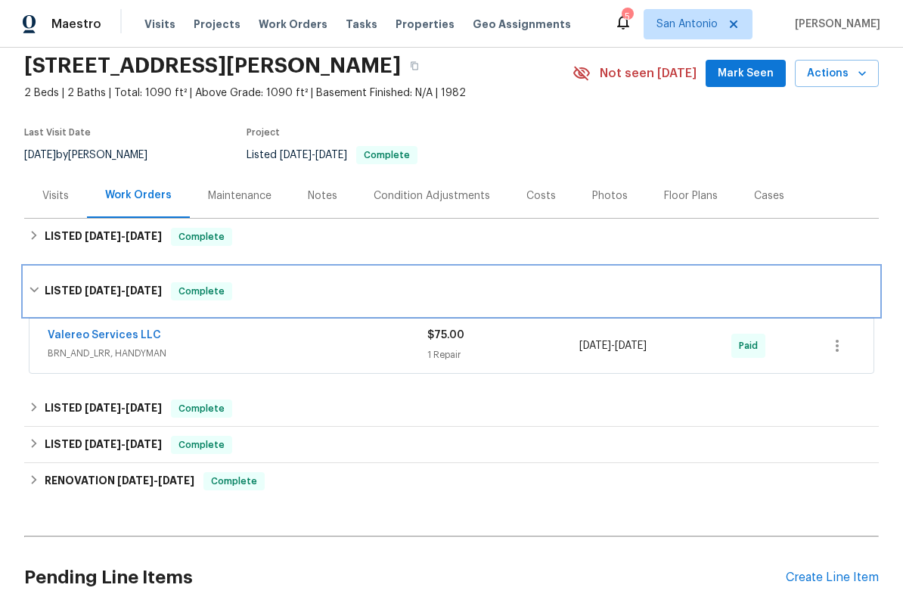
click at [216, 287] on span "Complete" at bounding box center [201, 291] width 58 height 15
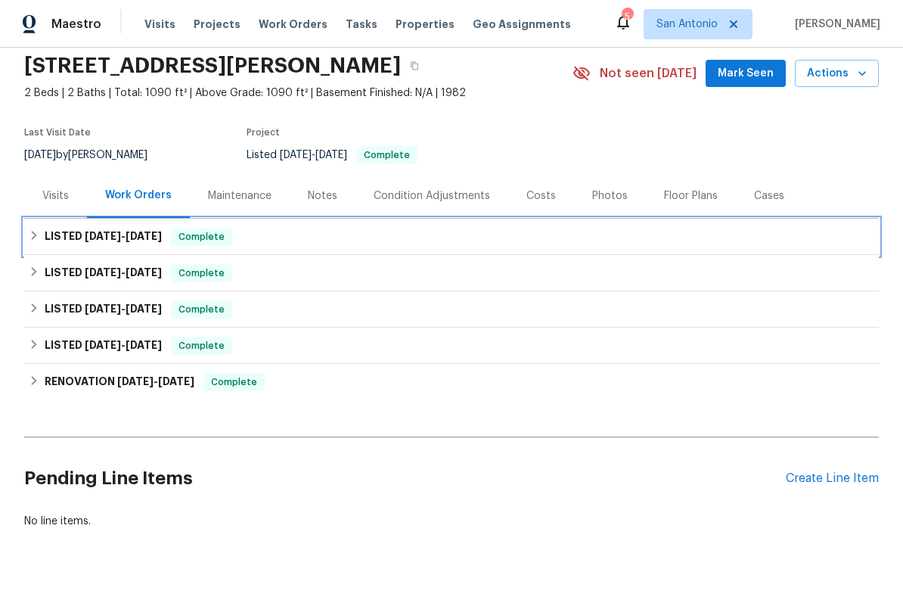
click at [215, 242] on span "Complete" at bounding box center [201, 236] width 58 height 15
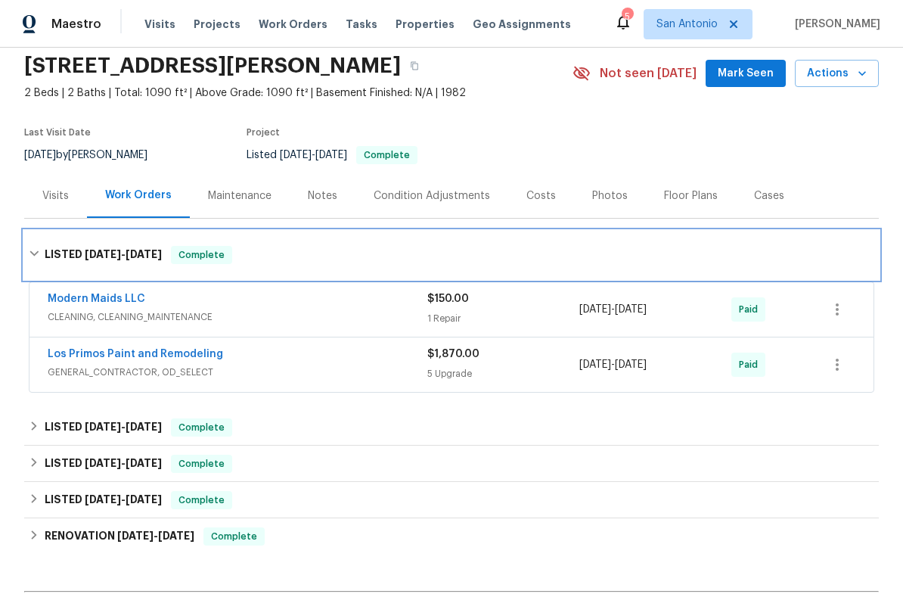
click at [211, 254] on span "Complete" at bounding box center [201, 254] width 58 height 15
